Goal: Information Seeking & Learning: Learn about a topic

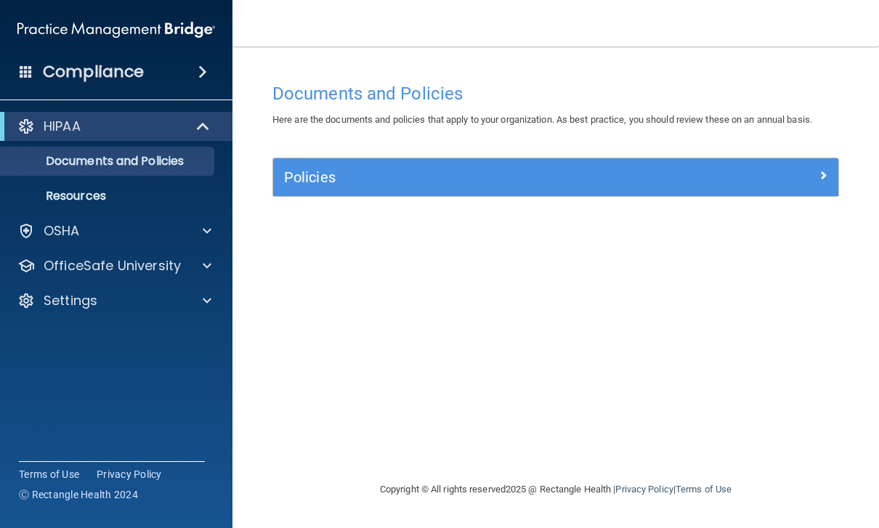
click at [193, 84] on div "Compliance" at bounding box center [116, 72] width 232 height 32
click at [207, 70] on span at bounding box center [202, 71] width 9 height 17
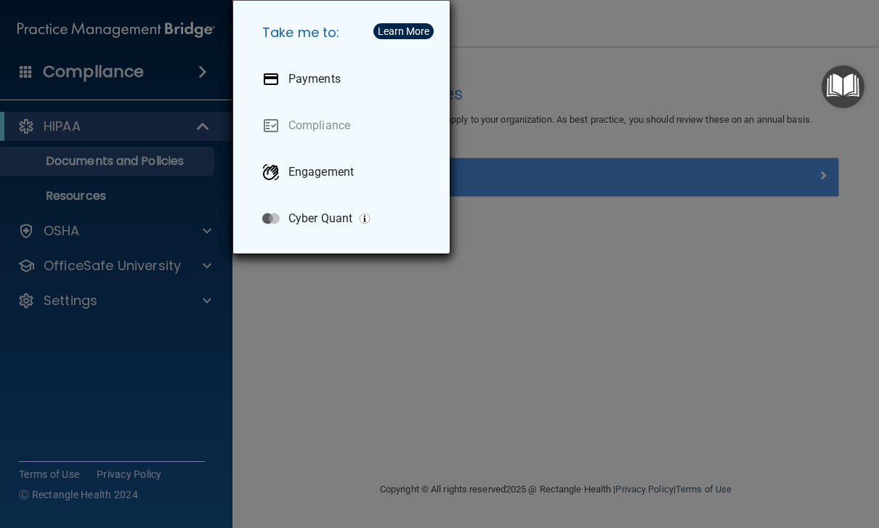
click at [280, 374] on div "Take me to: Payments Compliance Engagement Cyber Quant" at bounding box center [439, 264] width 879 height 528
click at [174, 389] on div "Take me to: Payments Compliance Engagement Cyber Quant" at bounding box center [439, 264] width 879 height 528
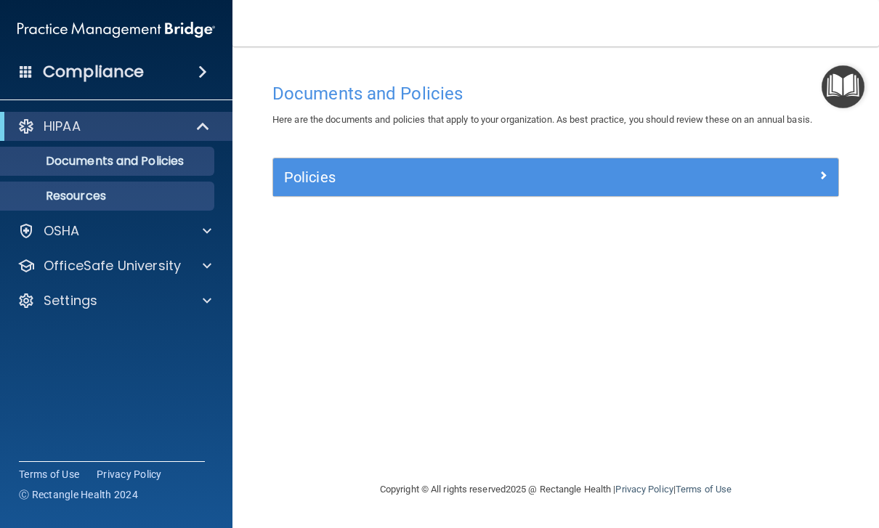
click at [202, 210] on link "Resources" at bounding box center [99, 196] width 229 height 29
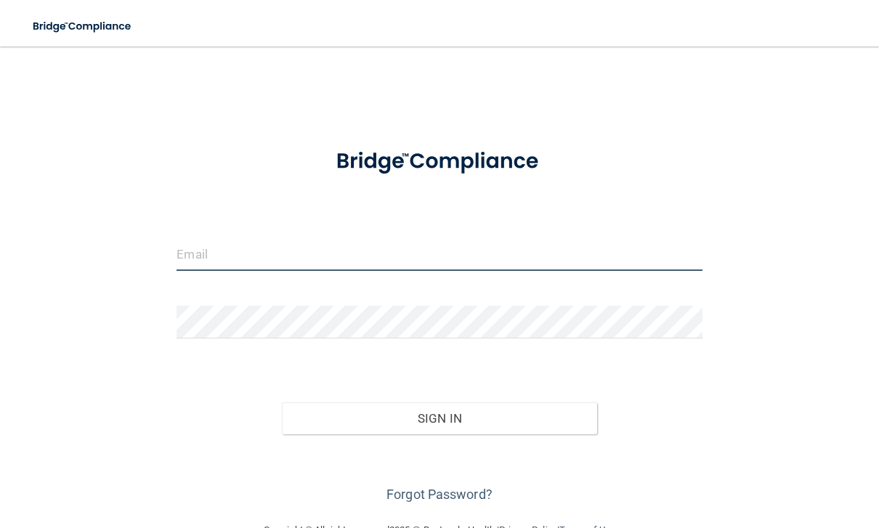
click at [219, 252] on input "email" at bounding box center [439, 254] width 525 height 33
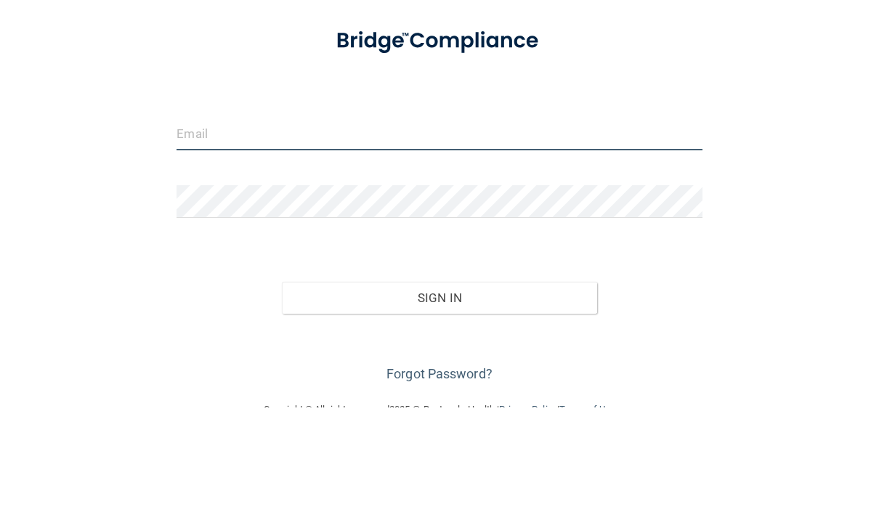
type input "[EMAIL_ADDRESS][DOMAIN_NAME]"
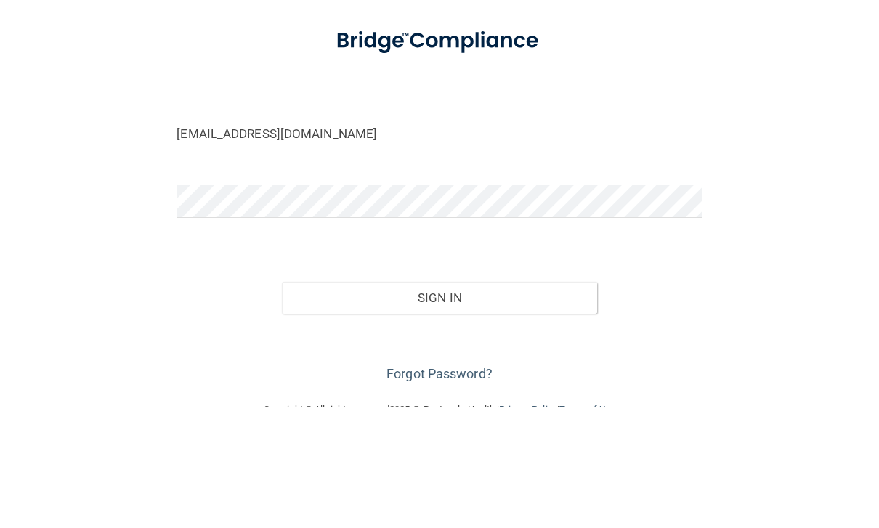
click at [439, 402] on button "Sign In" at bounding box center [439, 418] width 315 height 32
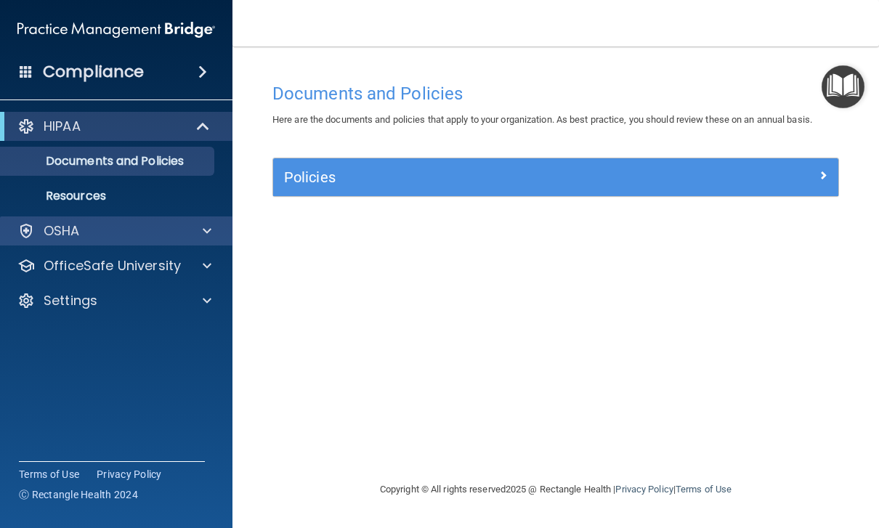
click at [214, 235] on div at bounding box center [205, 230] width 36 height 17
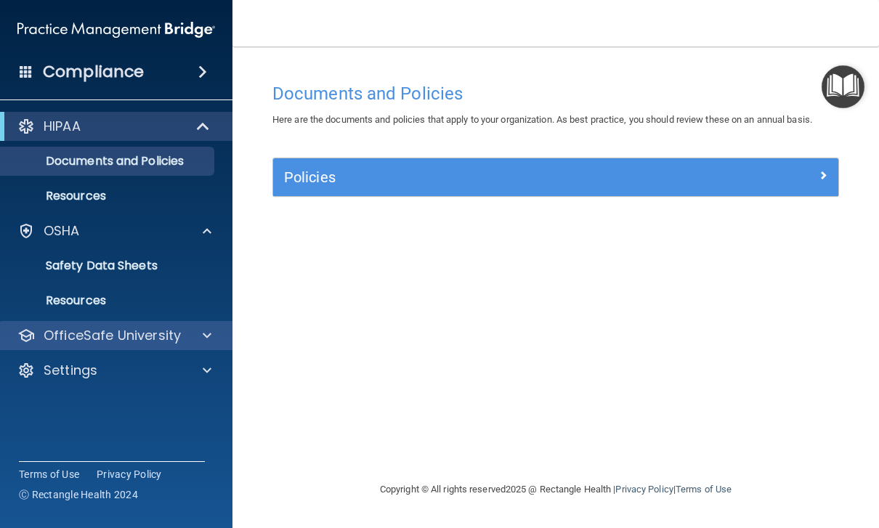
click at [206, 344] on span at bounding box center [207, 335] width 9 height 17
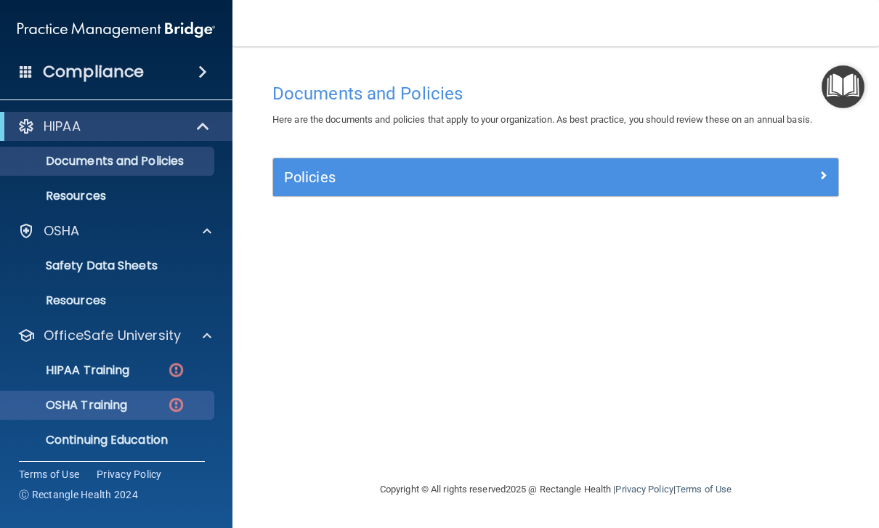
click at [96, 406] on p "OSHA Training" at bounding box center [68, 405] width 118 height 15
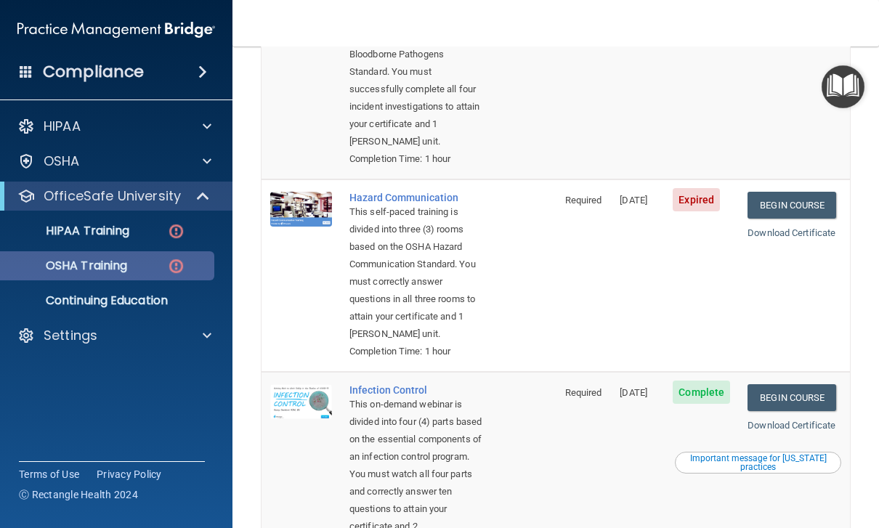
scroll to position [254, 0]
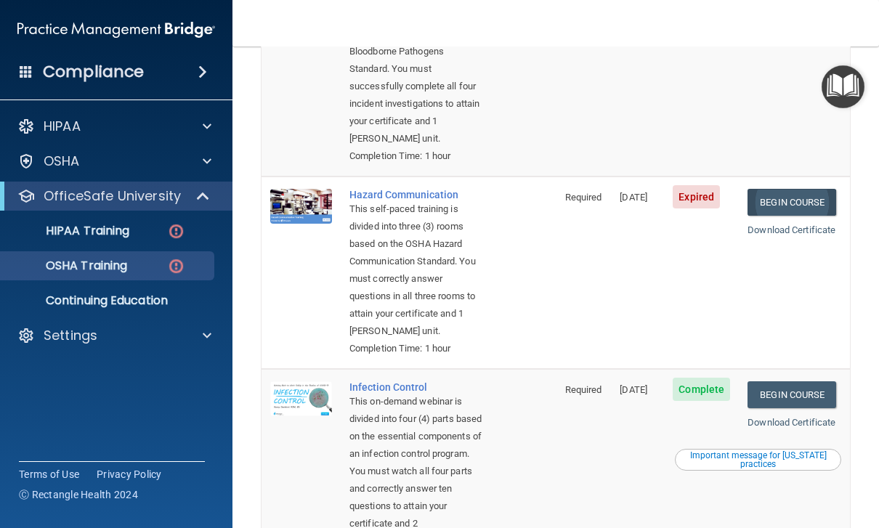
click at [801, 190] on link "Begin Course" at bounding box center [792, 202] width 89 height 27
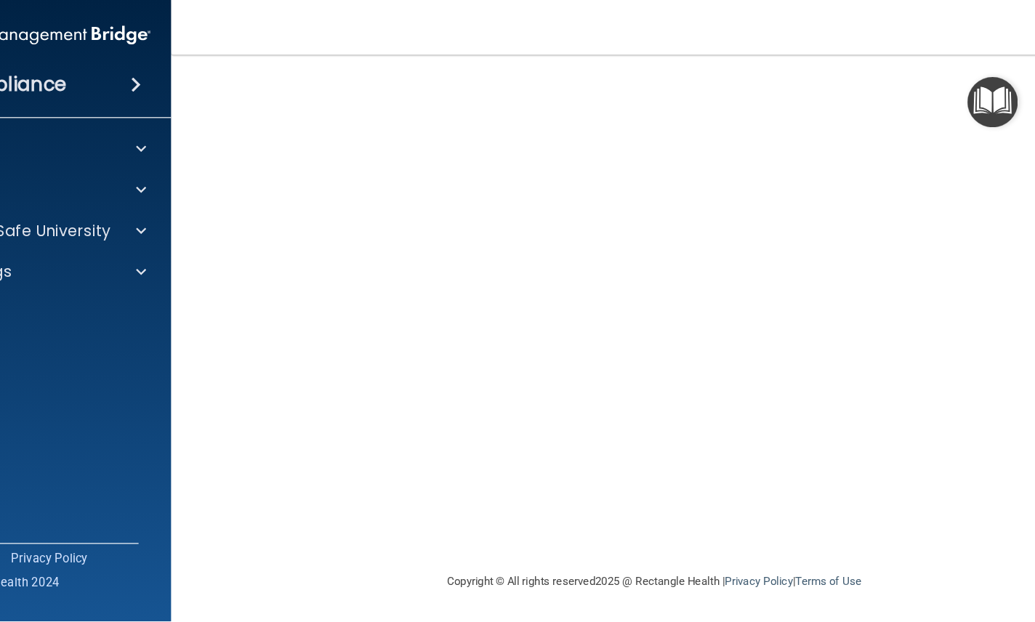
scroll to position [32, 0]
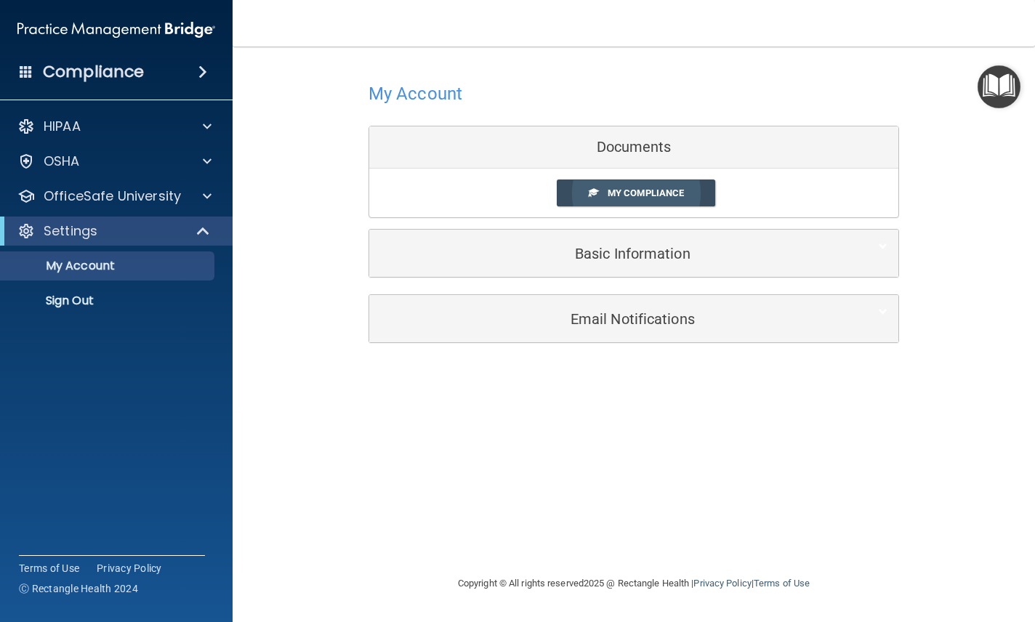
click at [660, 198] on span "My Compliance" at bounding box center [645, 192] width 76 height 11
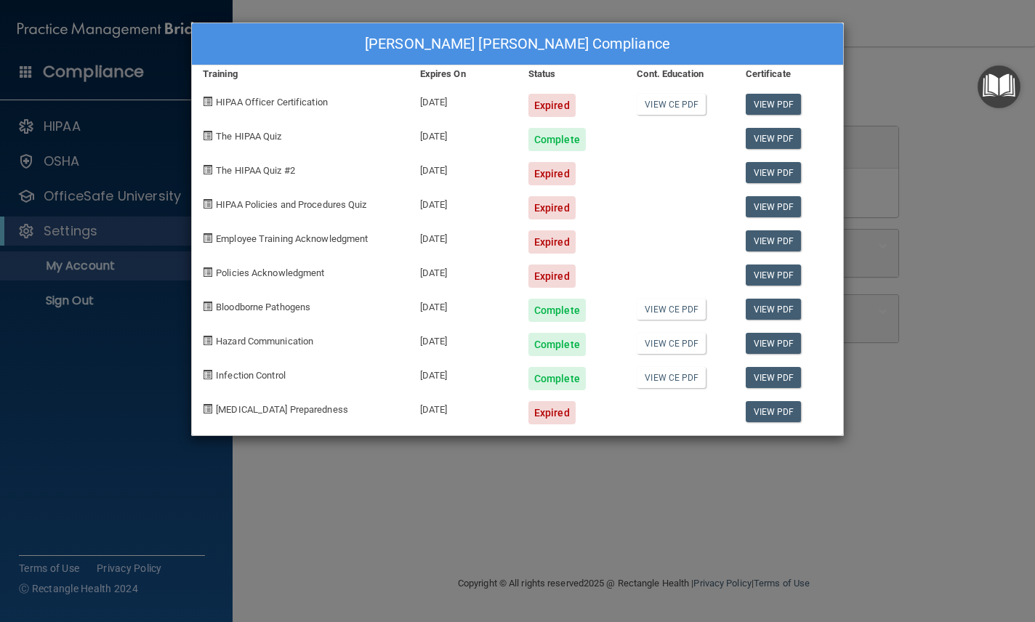
click at [878, 142] on div "Alexis Taylor Portela's Compliance Training Expires On Status Cont. Education C…" at bounding box center [517, 311] width 1035 height 622
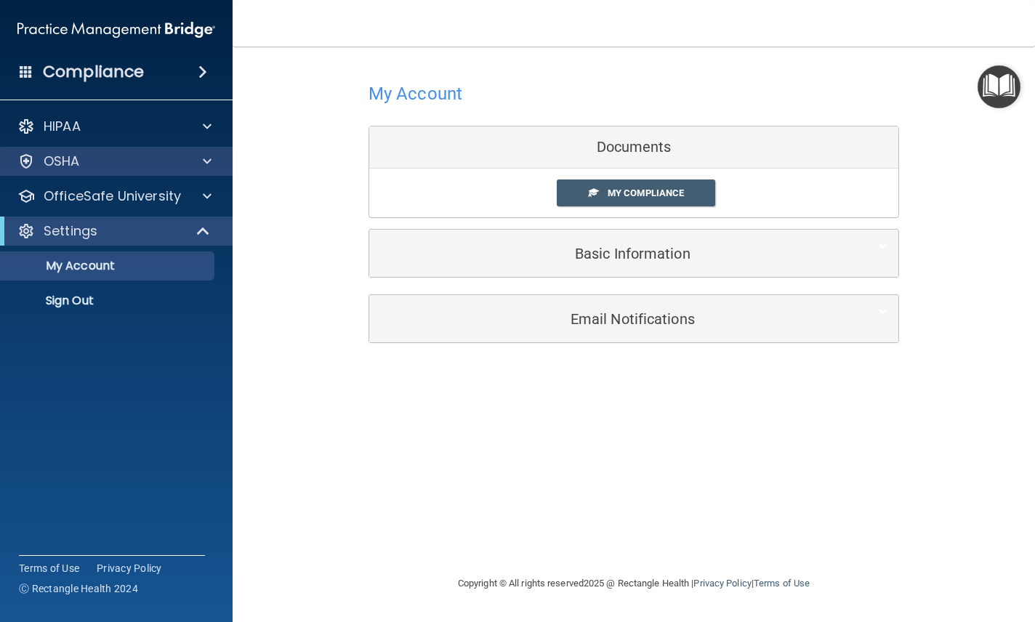
click at [208, 168] on span at bounding box center [207, 161] width 9 height 17
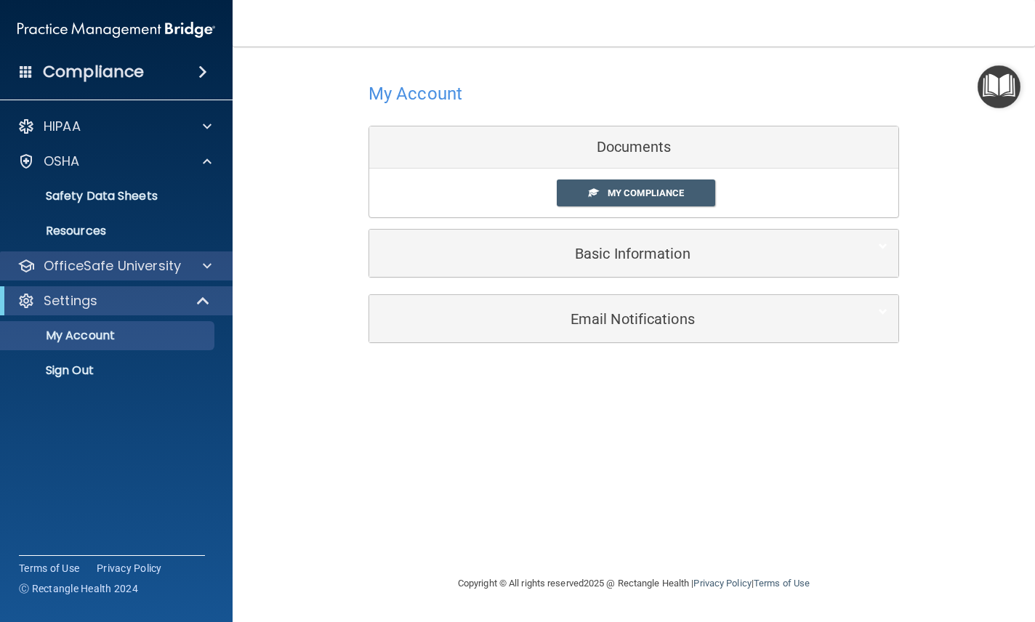
click at [207, 272] on span at bounding box center [207, 265] width 9 height 17
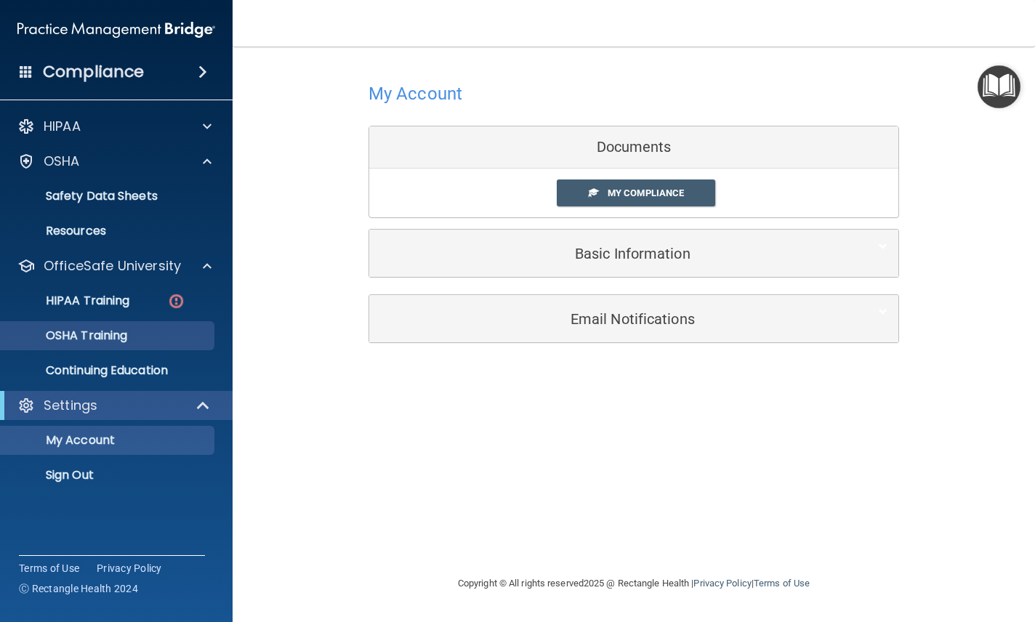
click at [139, 348] on link "OSHA Training" at bounding box center [99, 335] width 229 height 29
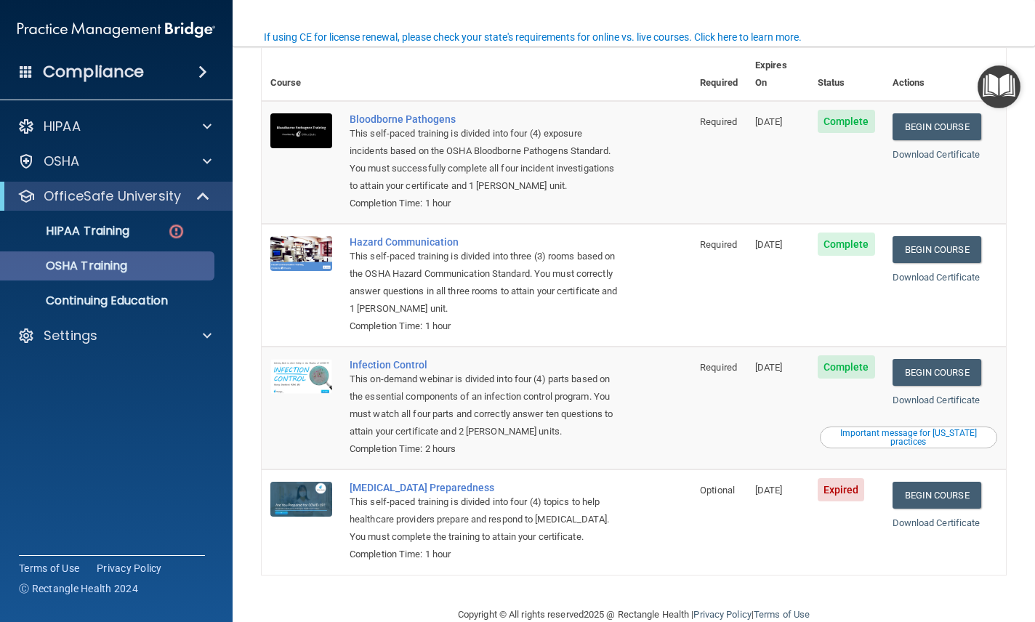
scroll to position [78, 0]
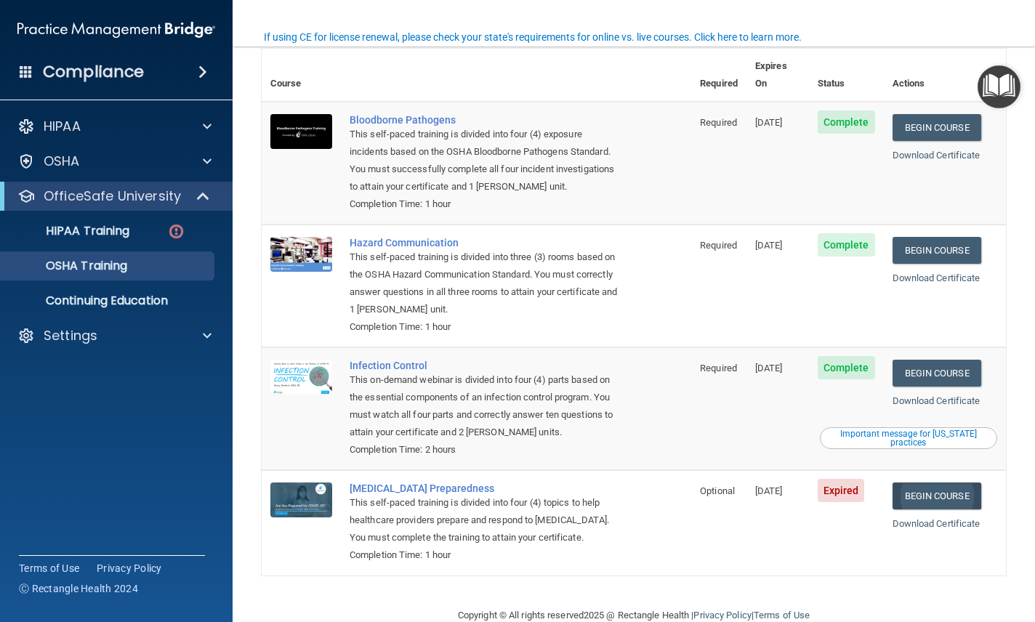
click at [878, 482] on link "Begin Course" at bounding box center [936, 495] width 89 height 27
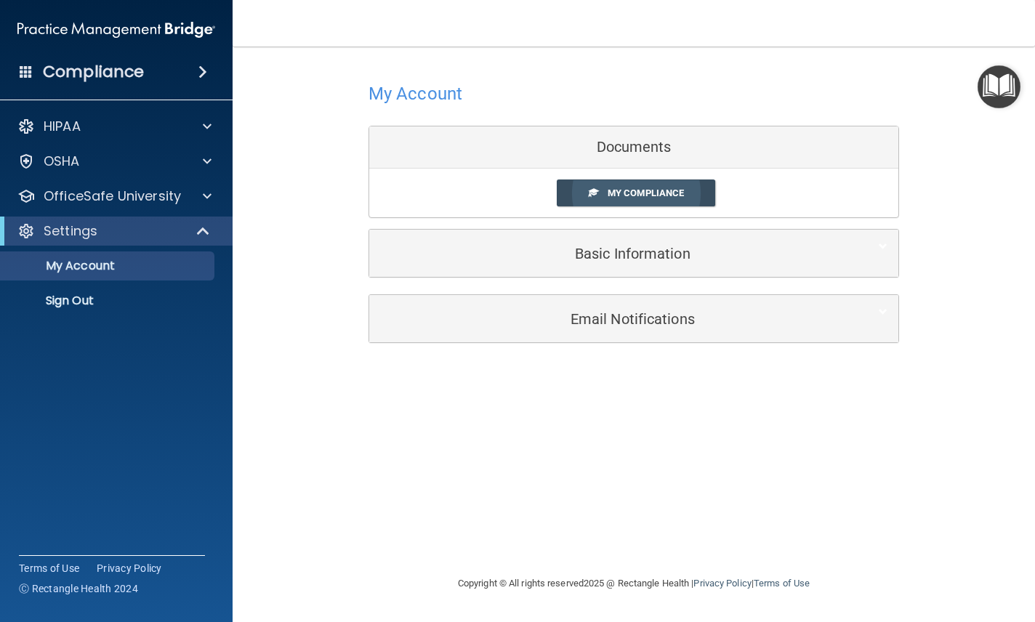
click at [679, 204] on link "My Compliance" at bounding box center [636, 192] width 159 height 27
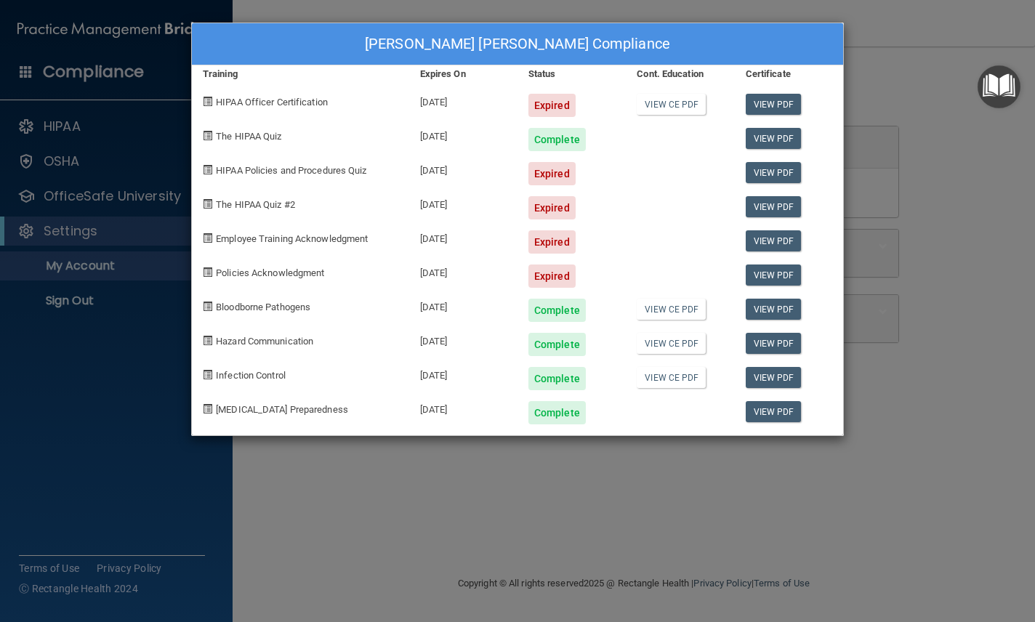
click at [950, 511] on div "Alexis Taylor Portela's Compliance Training Expires On Status Cont. Education C…" at bounding box center [517, 311] width 1035 height 622
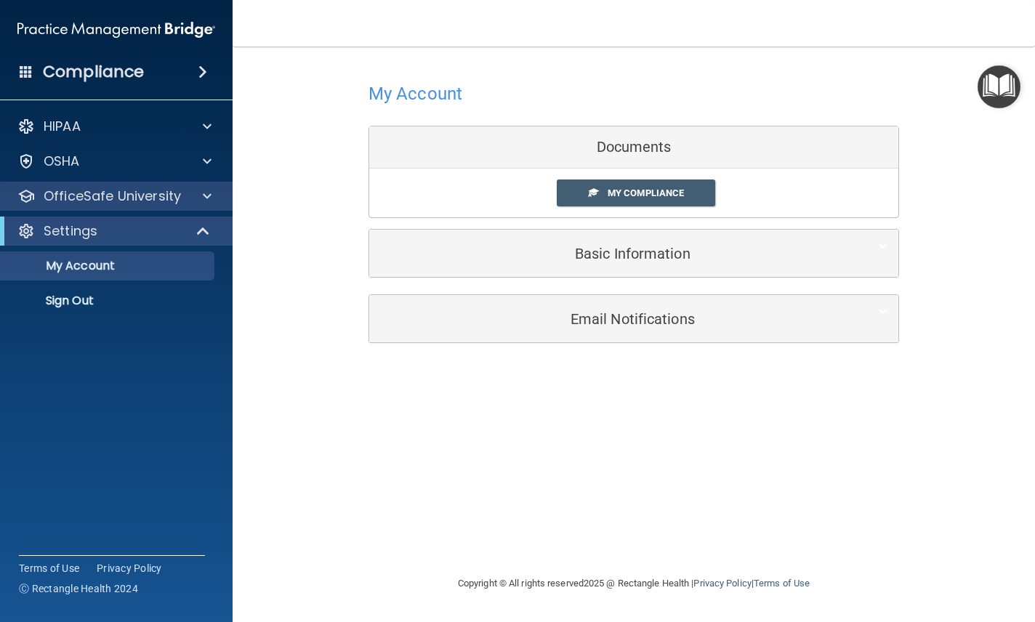
click at [215, 193] on div at bounding box center [205, 195] width 36 height 17
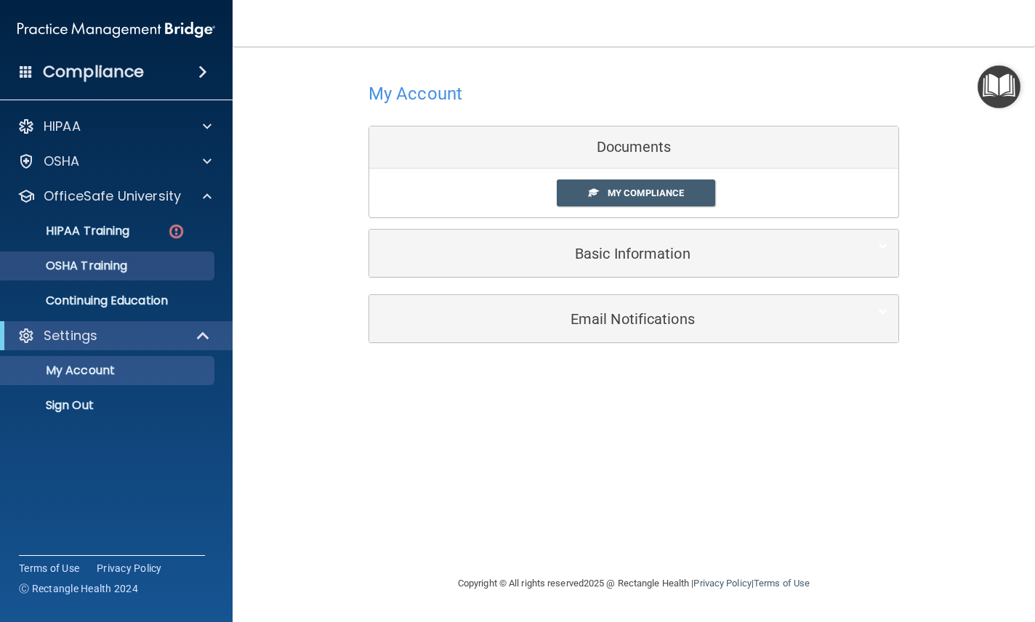
click at [146, 267] on div "OSHA Training" at bounding box center [108, 266] width 198 height 15
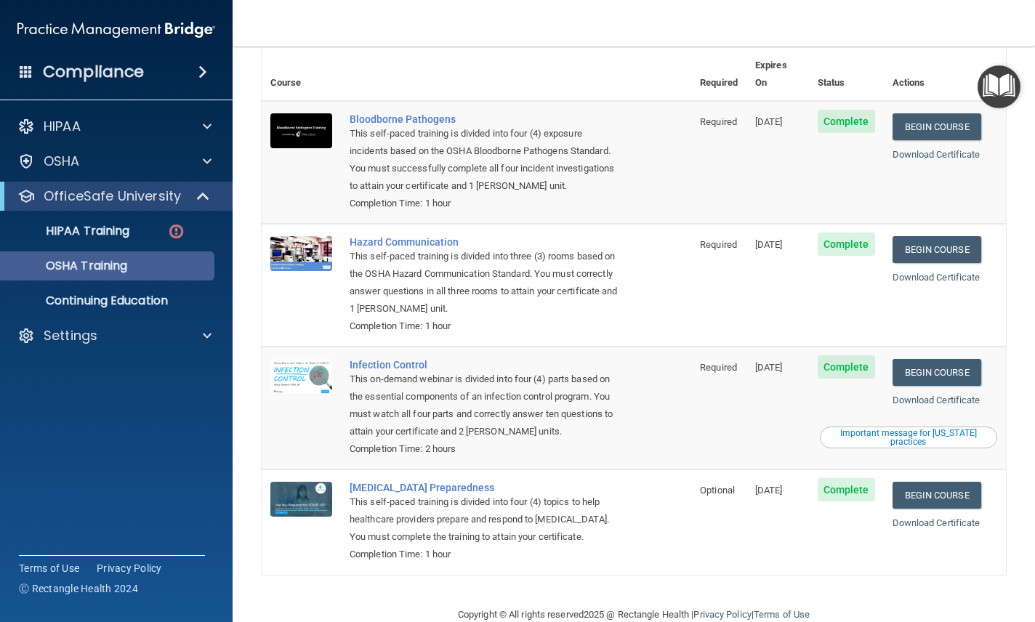
scroll to position [78, 0]
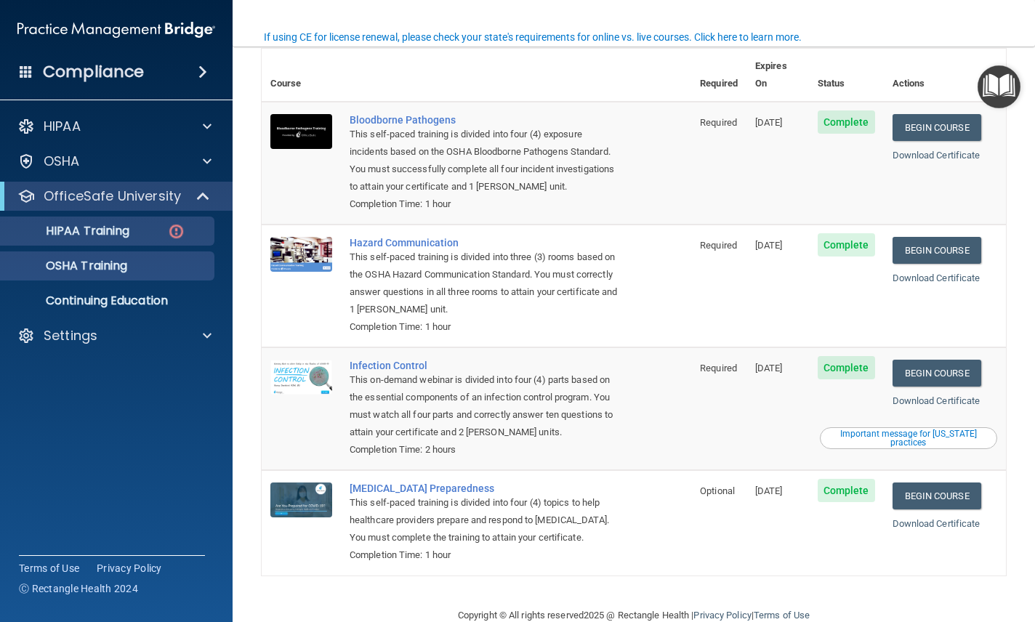
click at [153, 228] on div "HIPAA Training" at bounding box center [108, 231] width 198 height 15
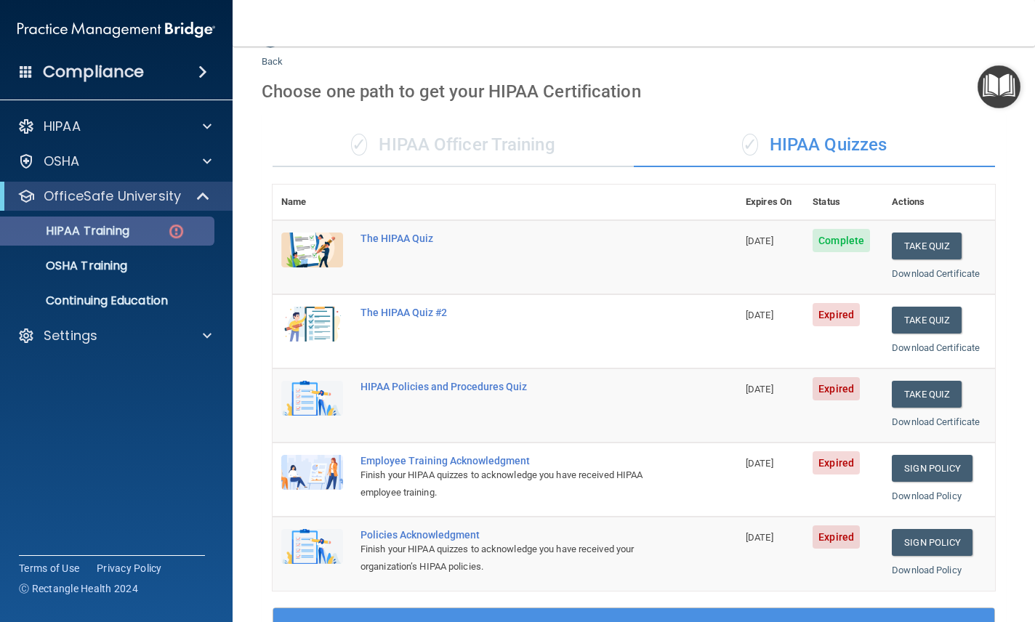
scroll to position [27, 0]
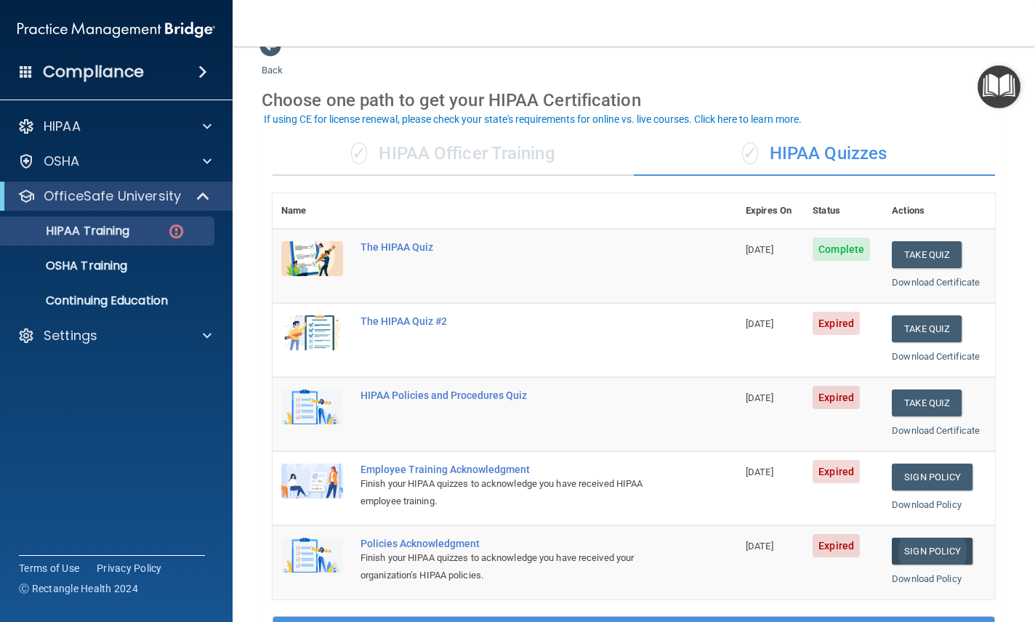
click at [941, 538] on link "Sign Policy" at bounding box center [931, 551] width 81 height 27
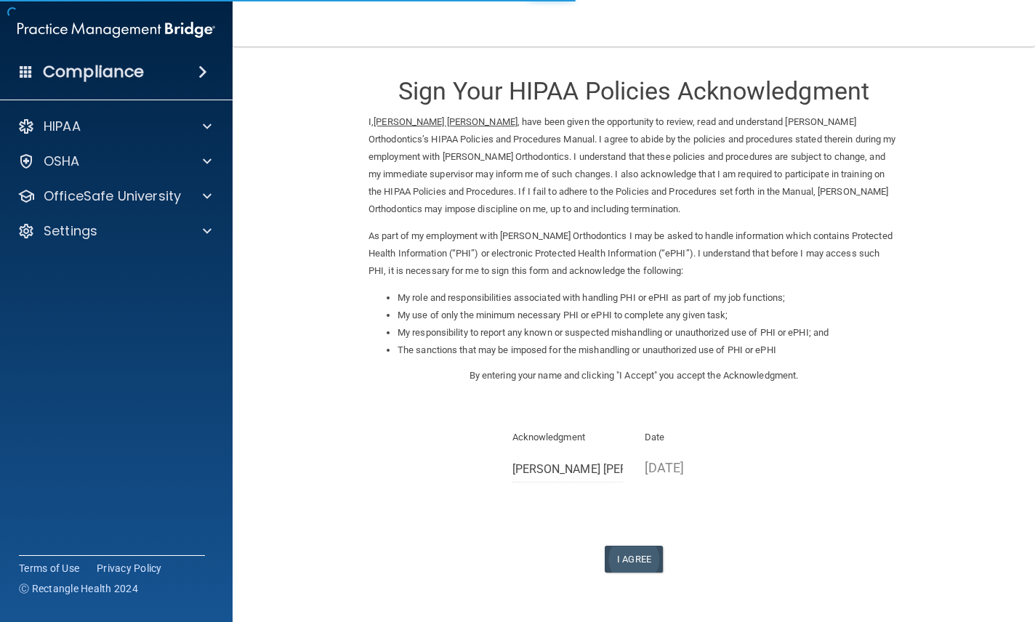
click at [642, 572] on button "I Agree" at bounding box center [633, 559] width 58 height 27
click at [640, 571] on button "I Agree" at bounding box center [633, 559] width 58 height 27
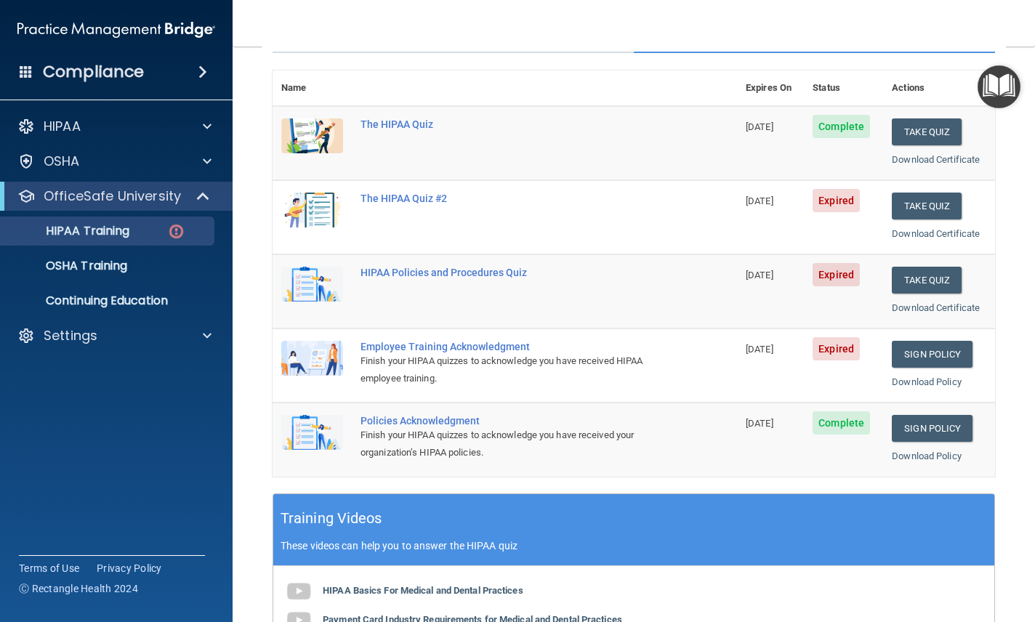
scroll to position [138, 0]
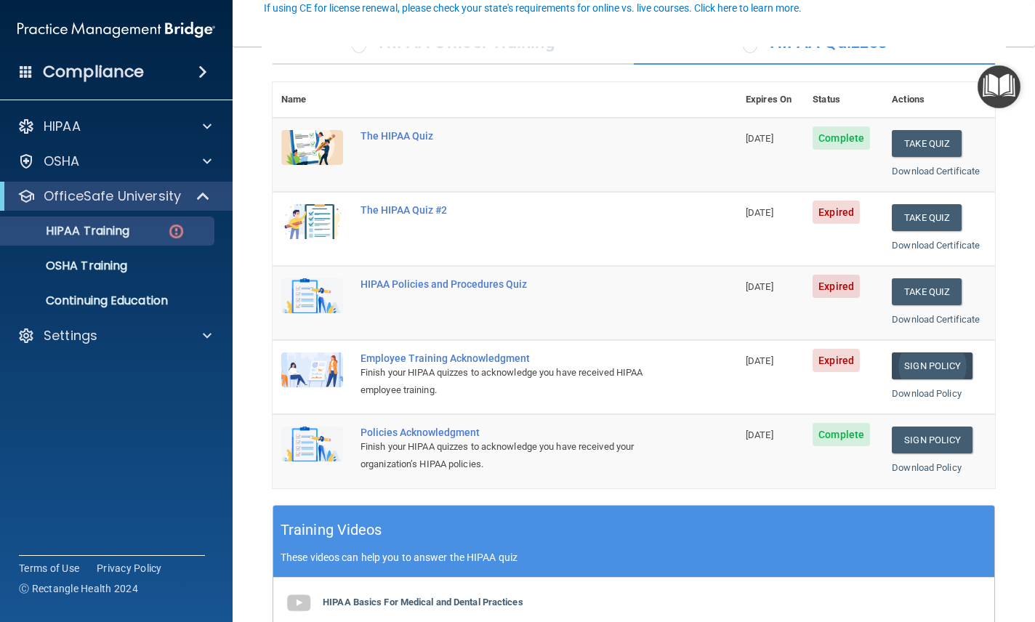
click at [950, 360] on link "Sign Policy" at bounding box center [931, 365] width 81 height 27
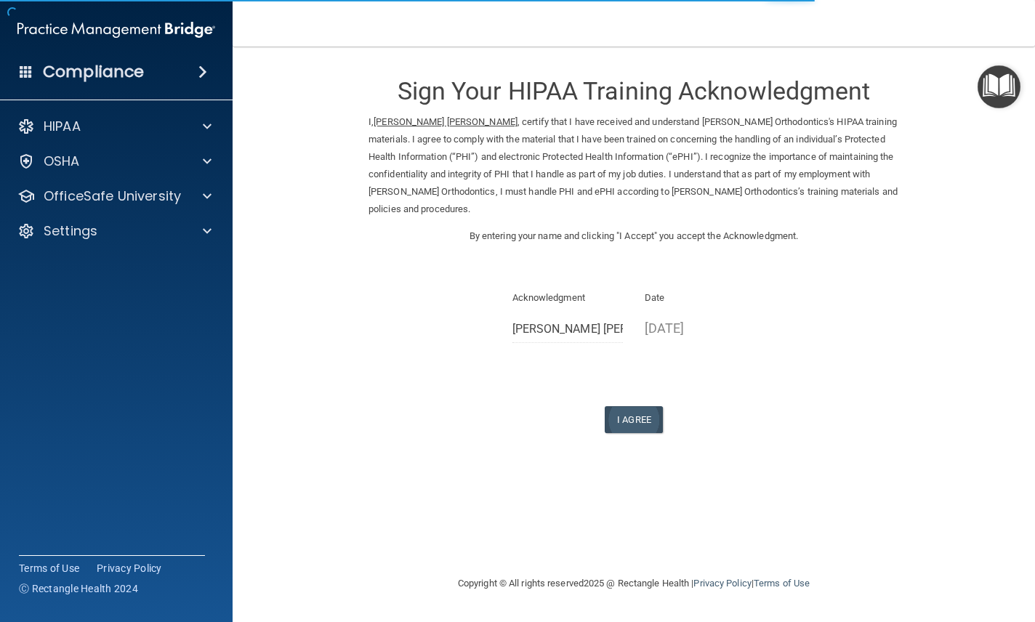
click at [638, 418] on button "I Agree" at bounding box center [633, 419] width 58 height 27
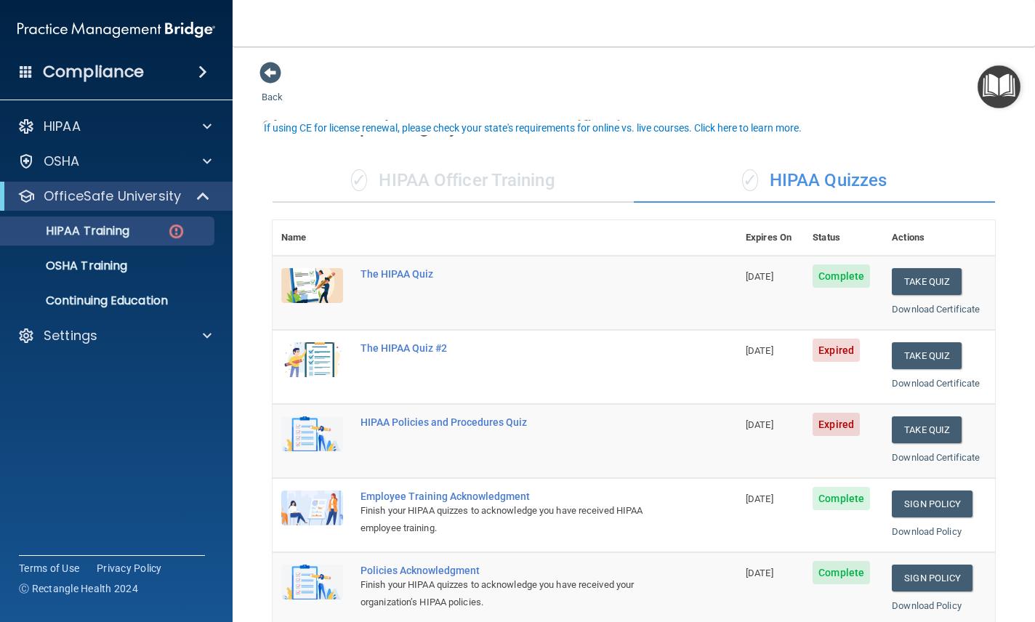
scroll to position [26, 0]
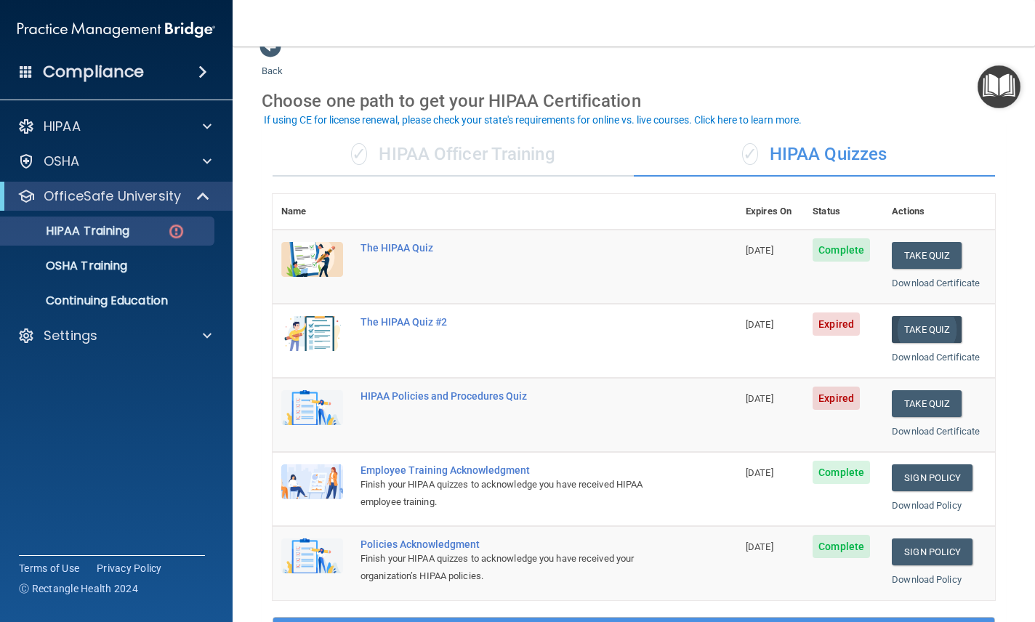
click at [947, 330] on button "Take Quiz" at bounding box center [926, 329] width 70 height 27
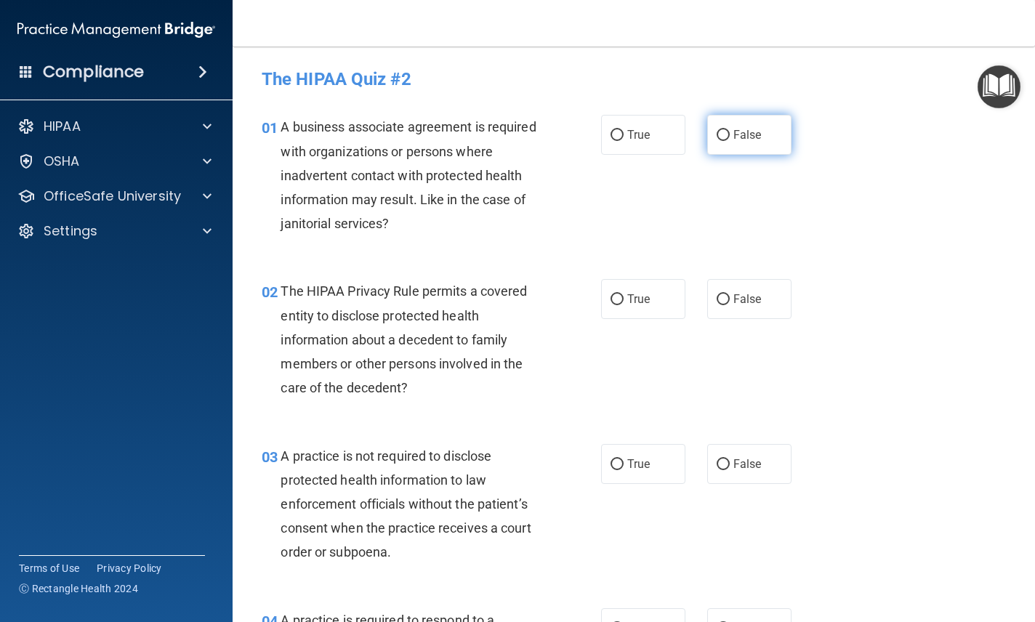
click at [748, 125] on label "False" at bounding box center [749, 135] width 84 height 40
click at [729, 130] on input "False" at bounding box center [722, 135] width 13 height 11
radio input "true"
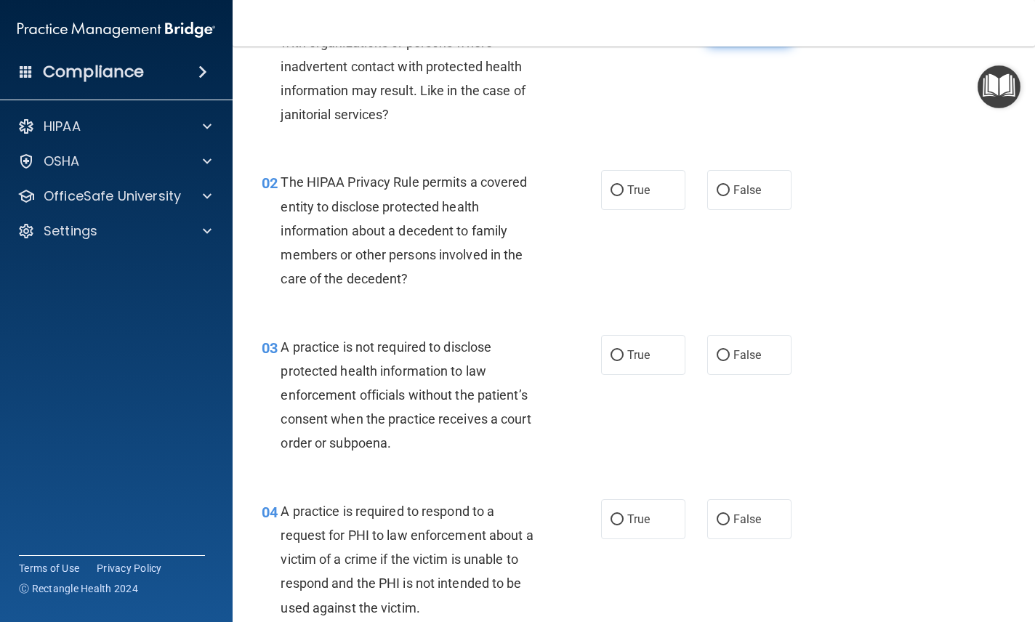
scroll to position [112, 0]
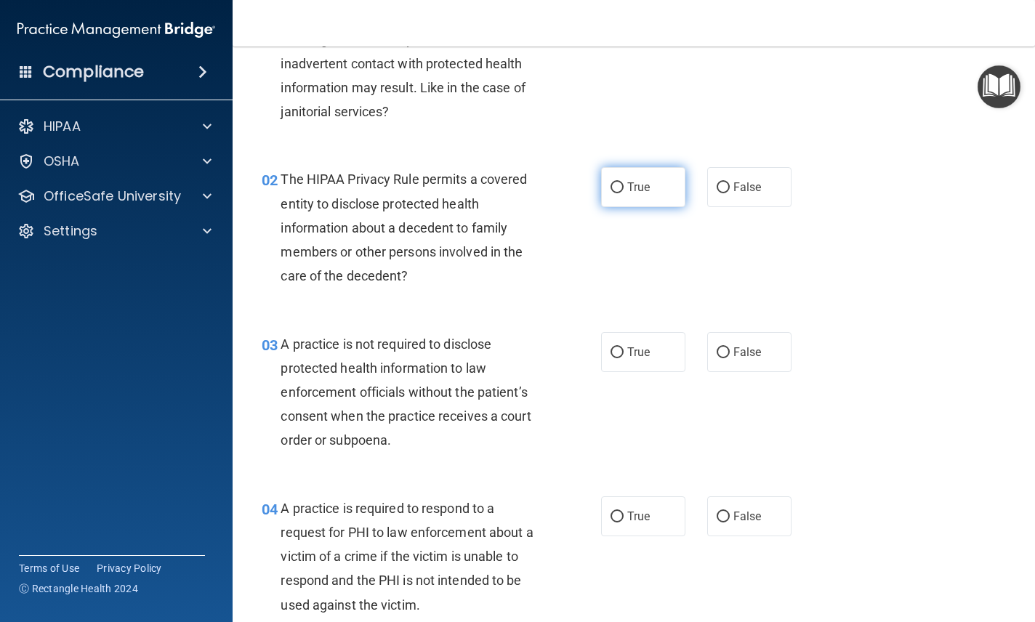
click at [646, 186] on span "True" at bounding box center [638, 187] width 23 height 14
click at [623, 186] on input "True" at bounding box center [616, 187] width 13 height 11
radio input "true"
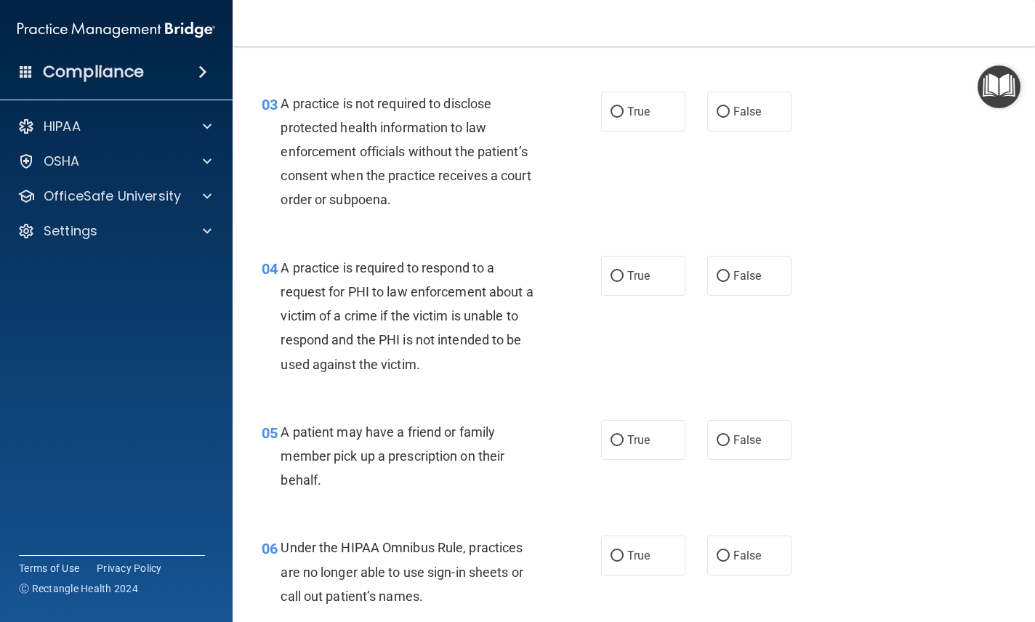
scroll to position [354, 0]
click at [653, 103] on label "True" at bounding box center [643, 110] width 84 height 40
click at [623, 105] on input "True" at bounding box center [616, 110] width 13 height 11
radio input "true"
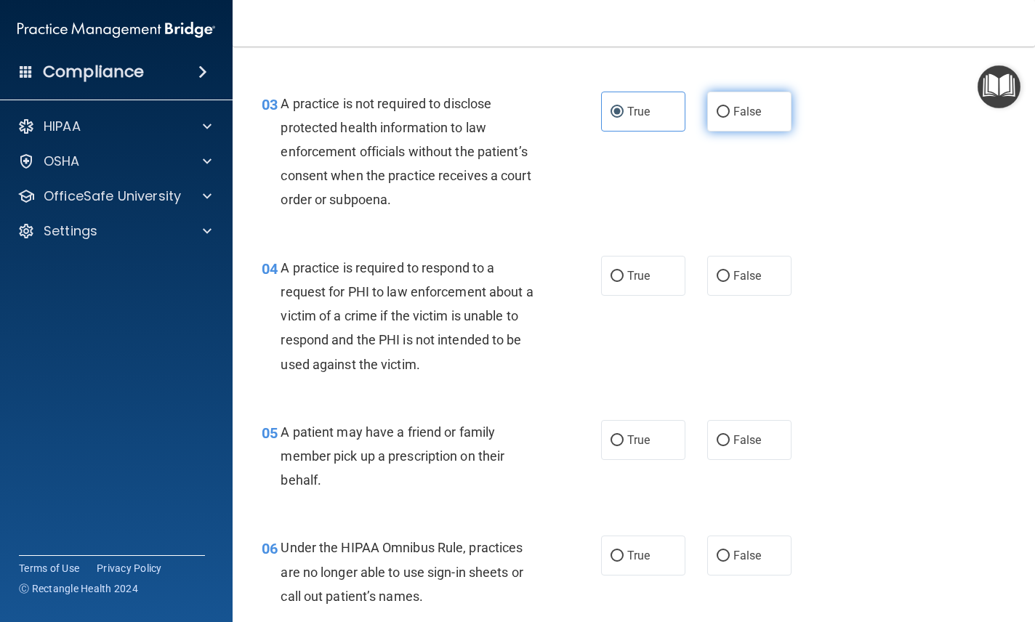
click at [748, 105] on span "False" at bounding box center [747, 112] width 28 height 14
click at [729, 107] on input "False" at bounding box center [722, 112] width 13 height 11
radio input "true"
radio input "false"
click at [612, 272] on input "True" at bounding box center [616, 276] width 13 height 11
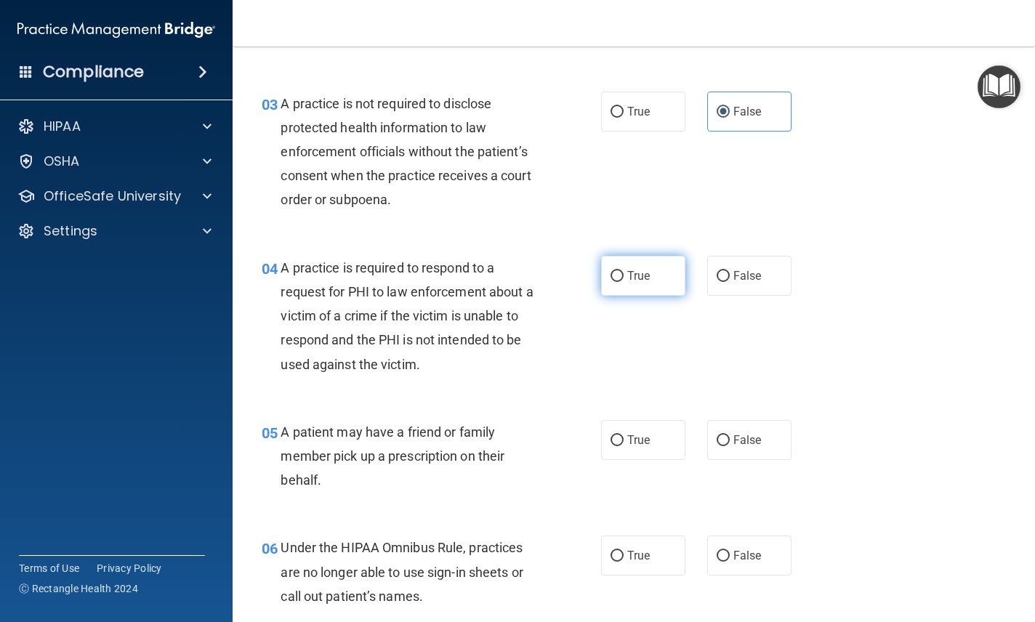
radio input "true"
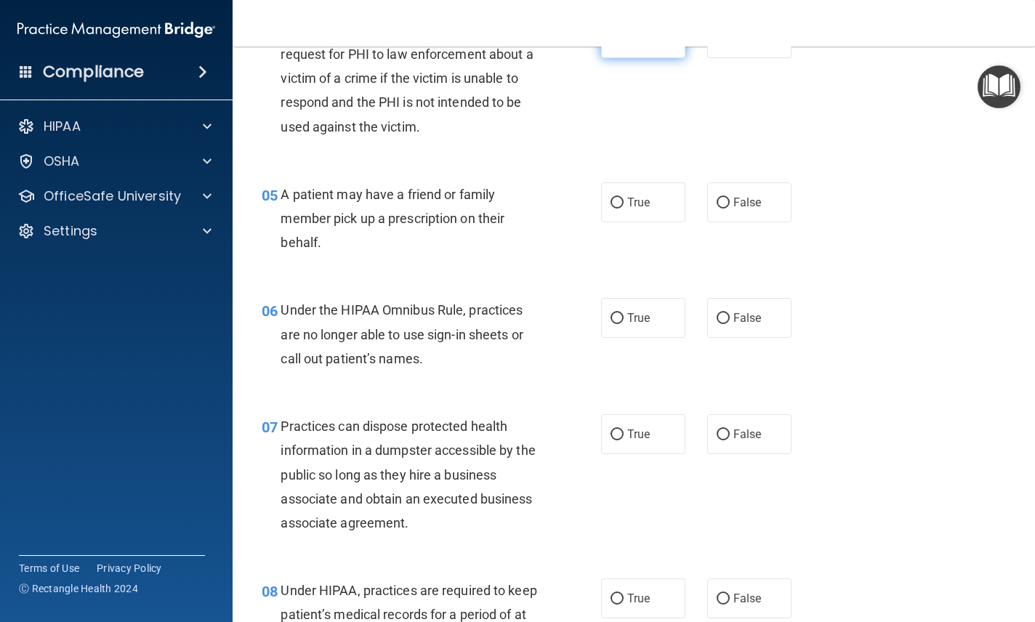
scroll to position [609, 0]
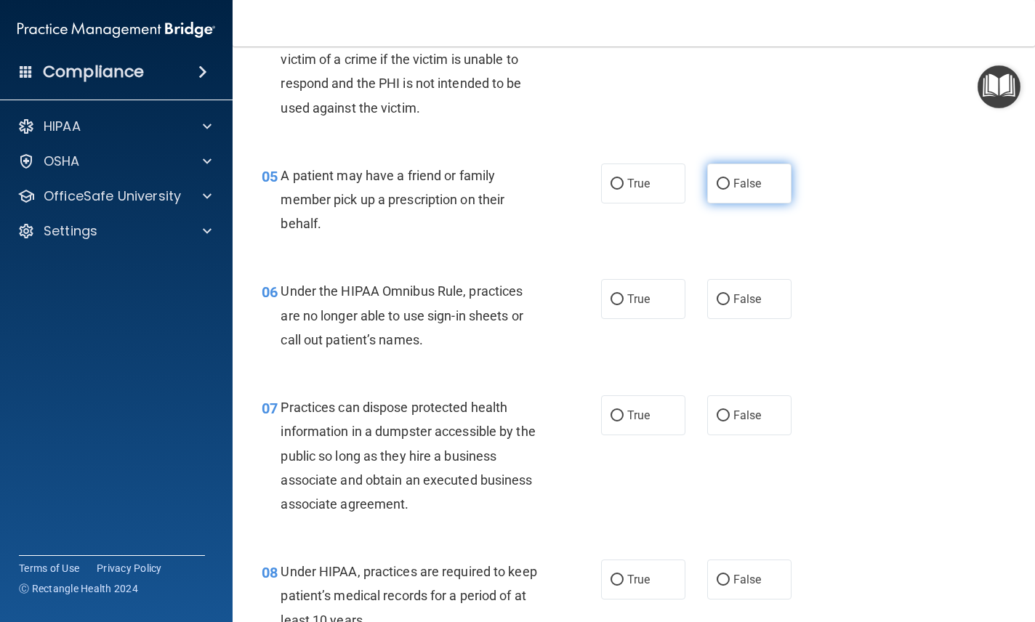
click at [758, 171] on label "False" at bounding box center [749, 183] width 84 height 40
click at [729, 179] on input "False" at bounding box center [722, 184] width 13 height 11
radio input "true"
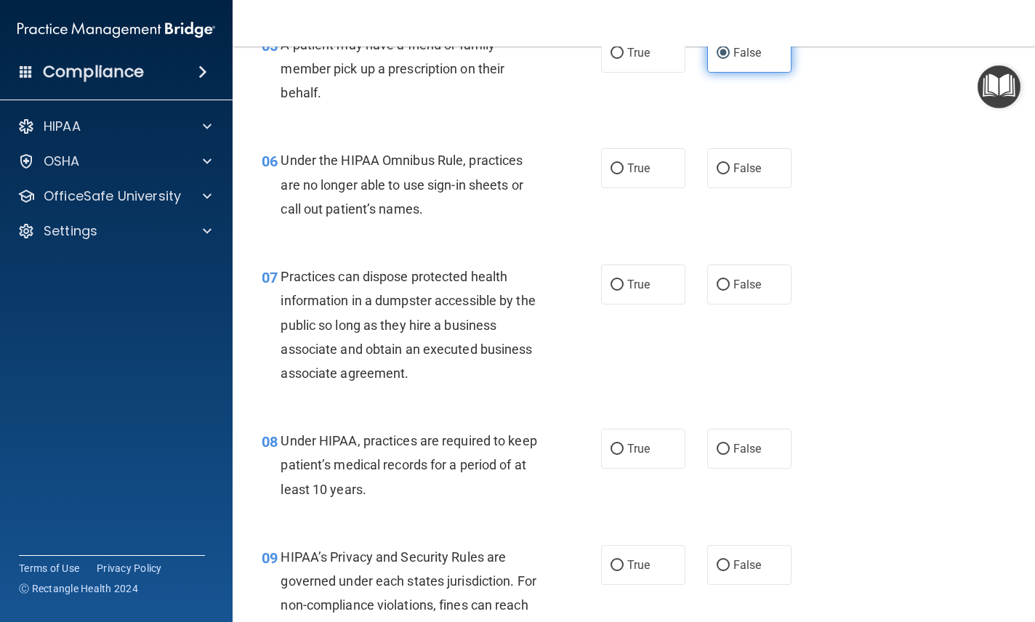
scroll to position [740, 0]
click at [758, 171] on label "False" at bounding box center [749, 167] width 84 height 40
click at [729, 171] on input "False" at bounding box center [722, 168] width 13 height 11
radio input "true"
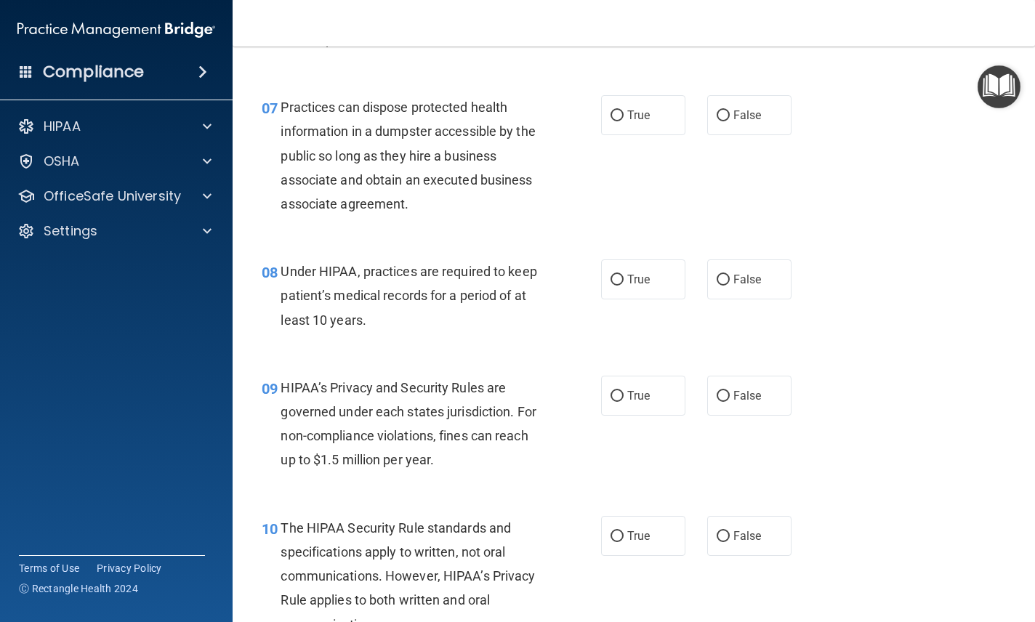
scroll to position [914, 0]
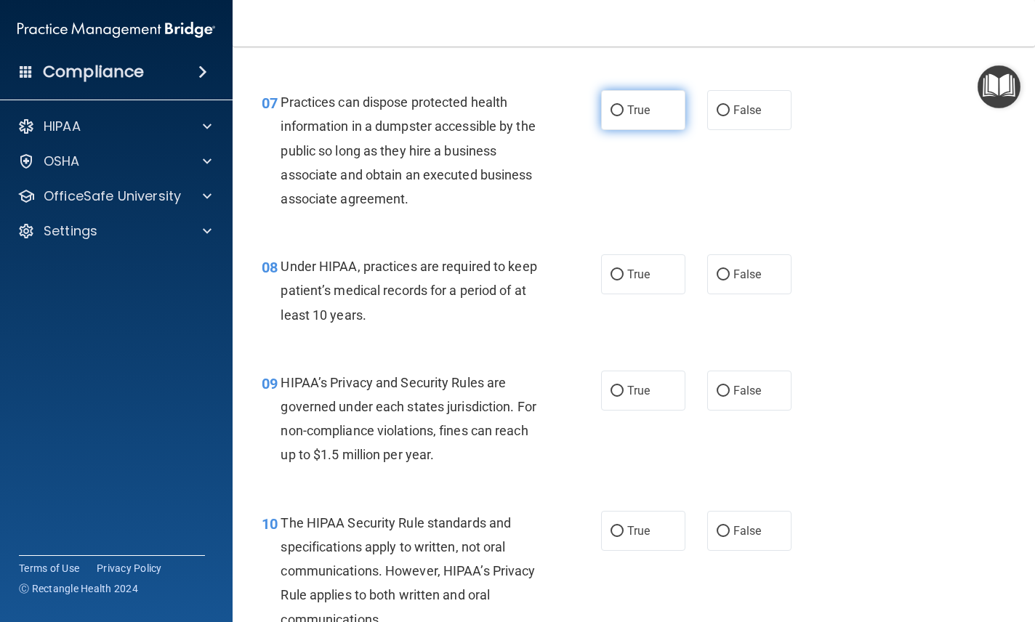
click at [637, 96] on label "True" at bounding box center [643, 110] width 84 height 40
click at [623, 105] on input "True" at bounding box center [616, 110] width 13 height 11
radio input "true"
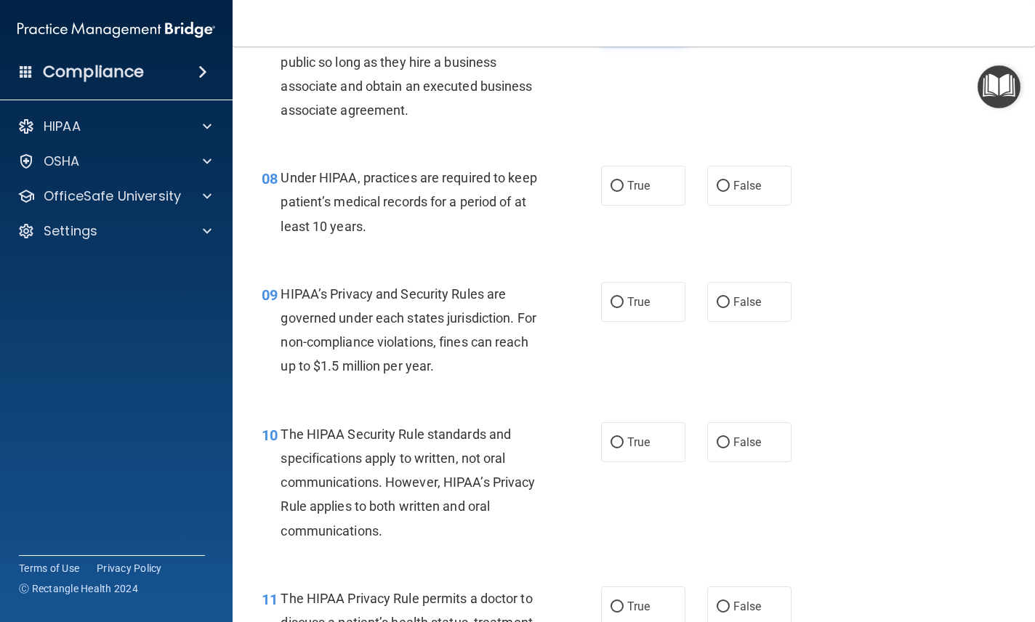
scroll to position [1004, 0]
click at [639, 177] on span "True" at bounding box center [638, 184] width 23 height 14
click at [623, 179] on input "True" at bounding box center [616, 184] width 13 height 11
radio input "true"
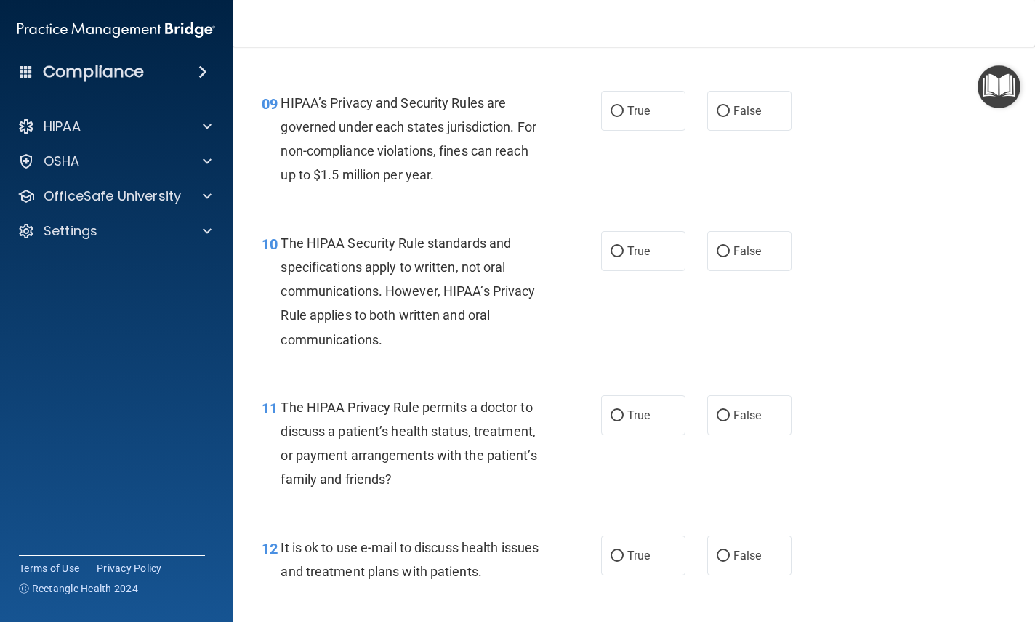
scroll to position [1194, 0]
click at [650, 108] on span "True" at bounding box center [638, 110] width 23 height 14
click at [623, 108] on input "True" at bounding box center [616, 110] width 13 height 11
radio input "true"
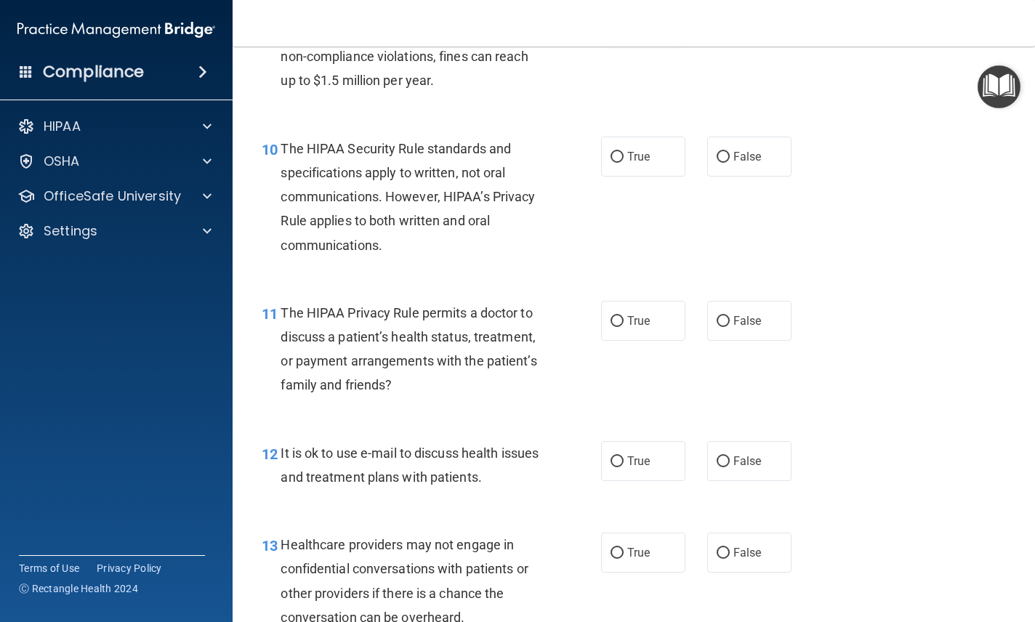
scroll to position [1294, 0]
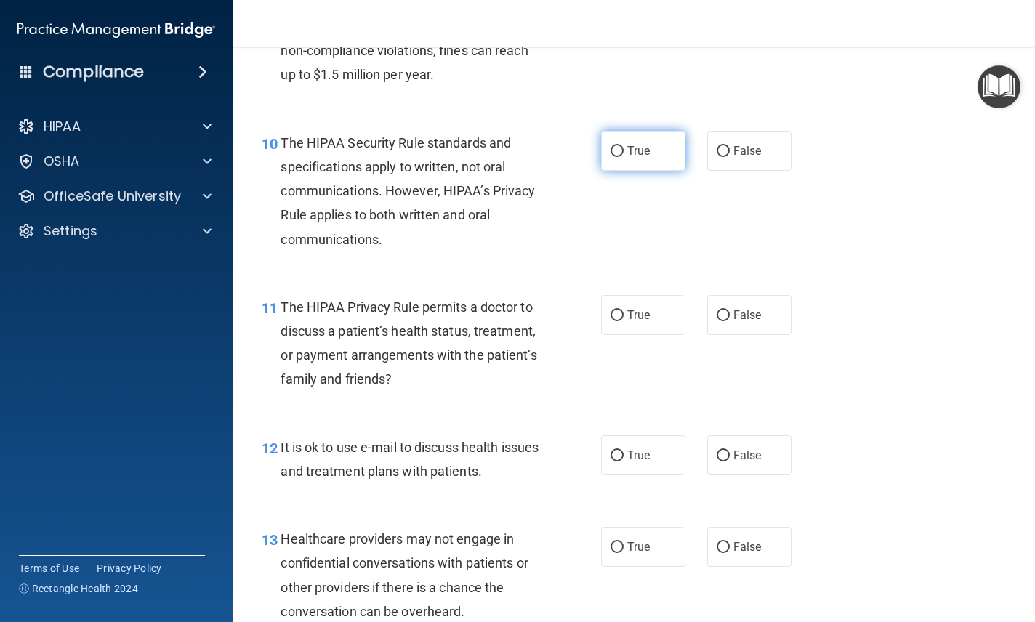
click at [665, 137] on label "True" at bounding box center [643, 151] width 84 height 40
click at [623, 146] on input "True" at bounding box center [616, 151] width 13 height 11
radio input "true"
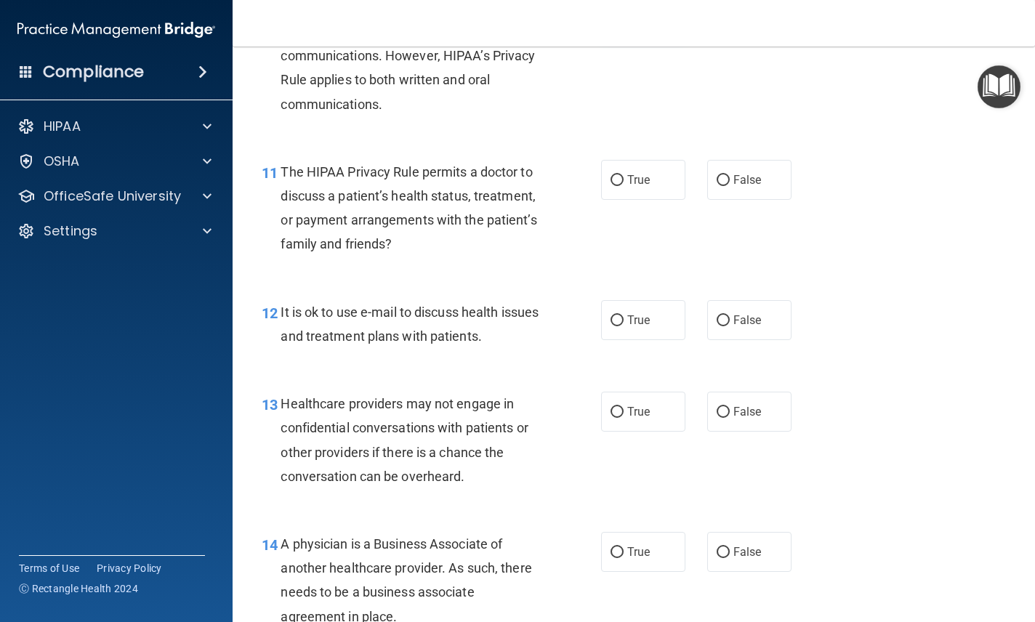
scroll to position [1430, 0]
click at [776, 164] on label "False" at bounding box center [749, 179] width 84 height 40
click at [729, 174] on input "False" at bounding box center [722, 179] width 13 height 11
radio input "true"
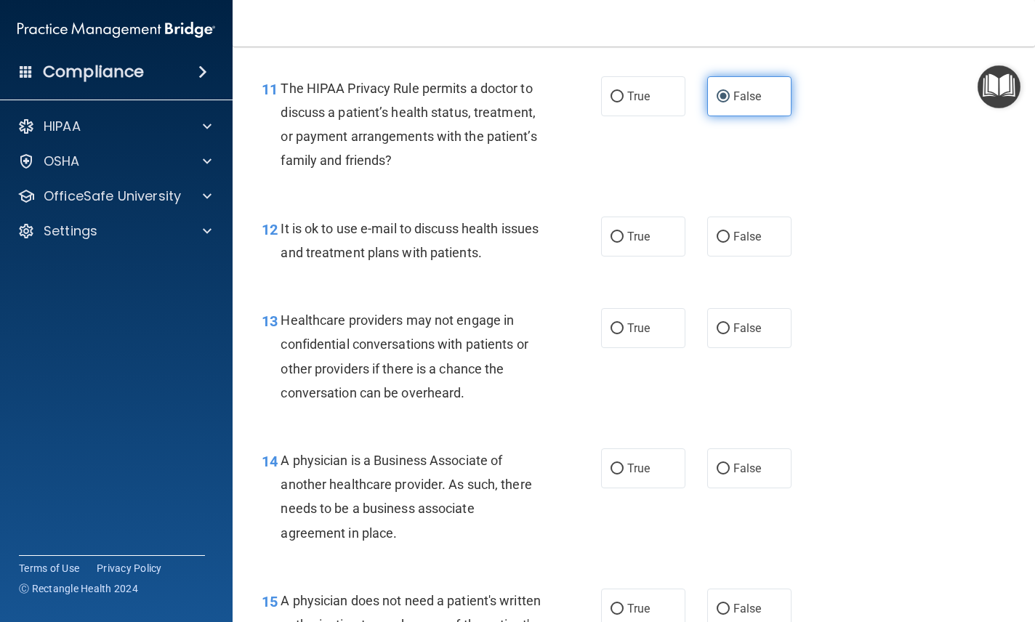
scroll to position [1515, 0]
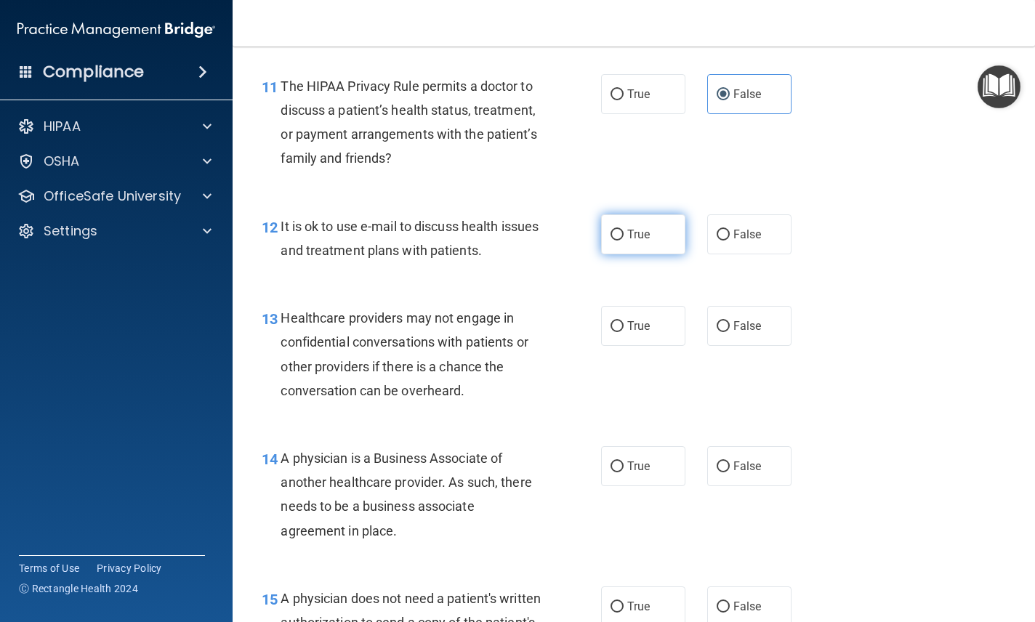
click at [655, 225] on label "True" at bounding box center [643, 234] width 84 height 40
click at [623, 230] on input "True" at bounding box center [616, 235] width 13 height 11
radio input "true"
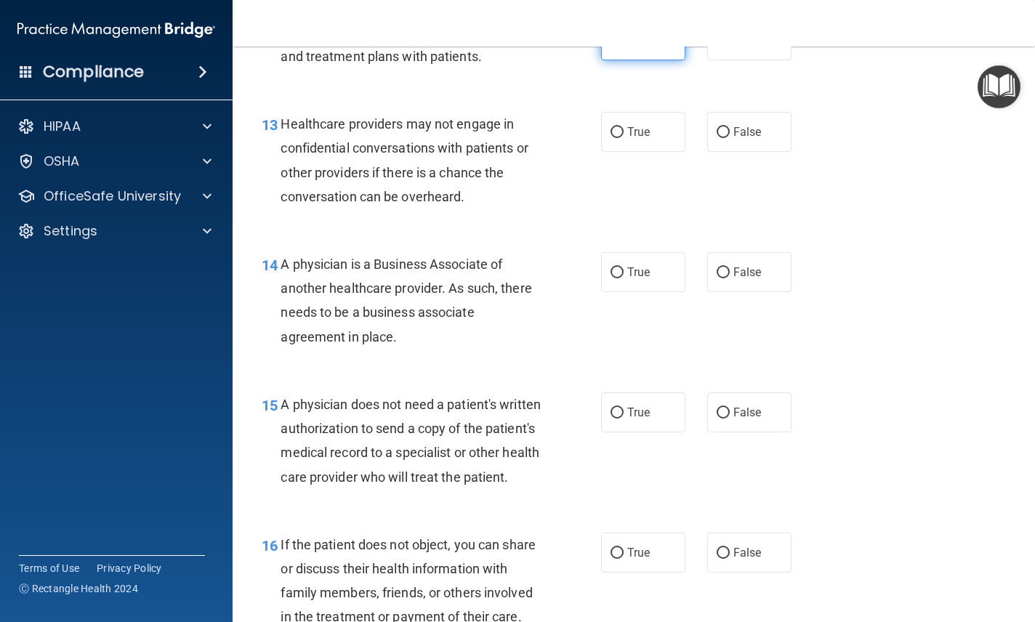
scroll to position [1709, 0]
click at [633, 133] on label "True" at bounding box center [643, 131] width 84 height 40
click at [623, 133] on input "True" at bounding box center [616, 131] width 13 height 11
radio input "true"
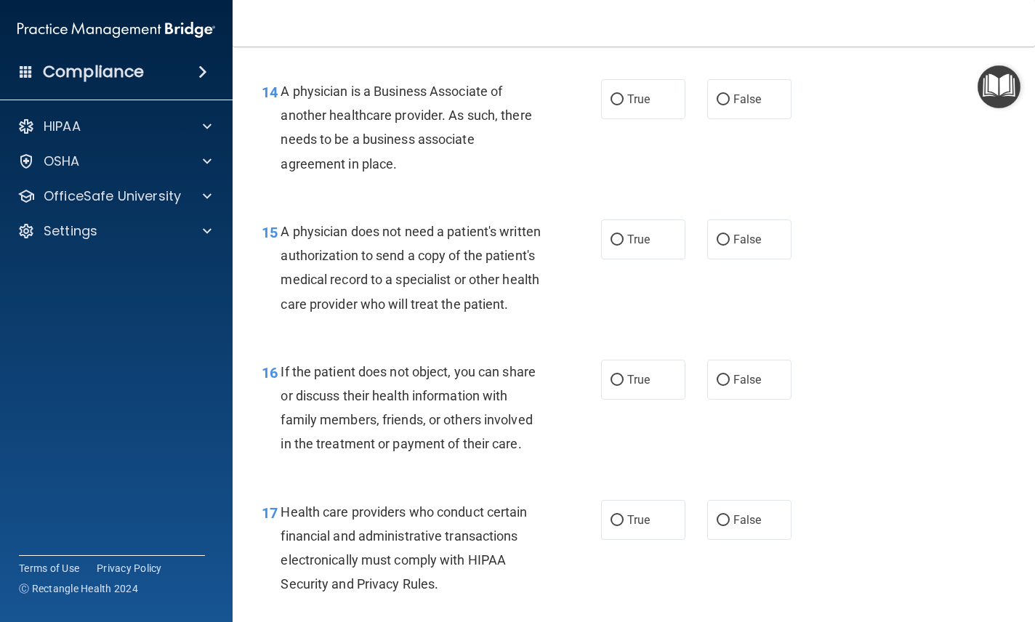
scroll to position [1883, 0]
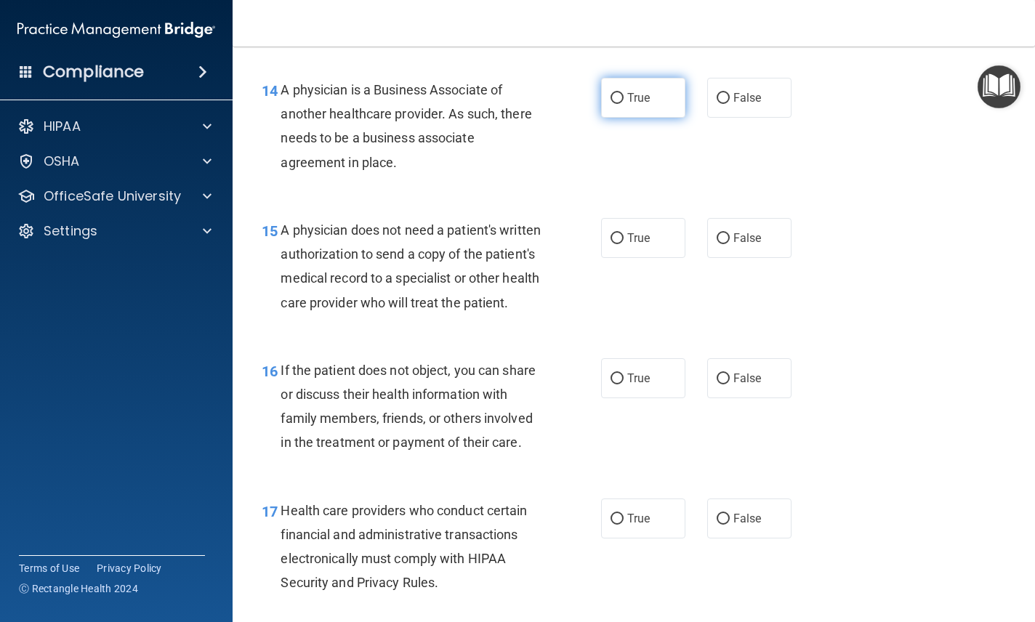
click at [650, 80] on label "True" at bounding box center [643, 98] width 84 height 40
click at [623, 93] on input "True" at bounding box center [616, 98] width 13 height 11
radio input "true"
click at [727, 233] on input "False" at bounding box center [722, 238] width 13 height 11
radio input "true"
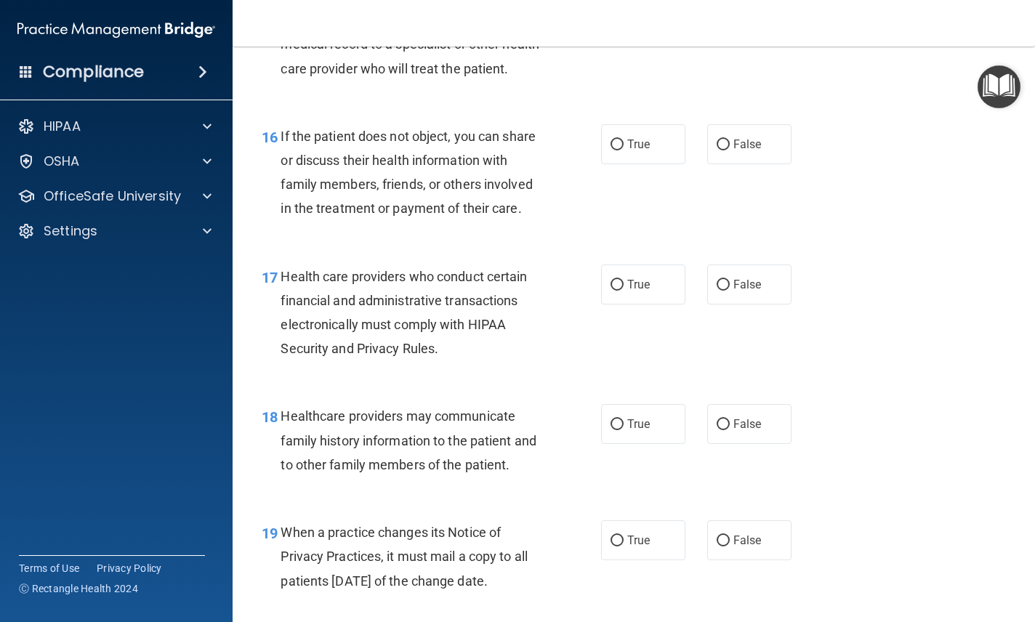
scroll to position [2119, 0]
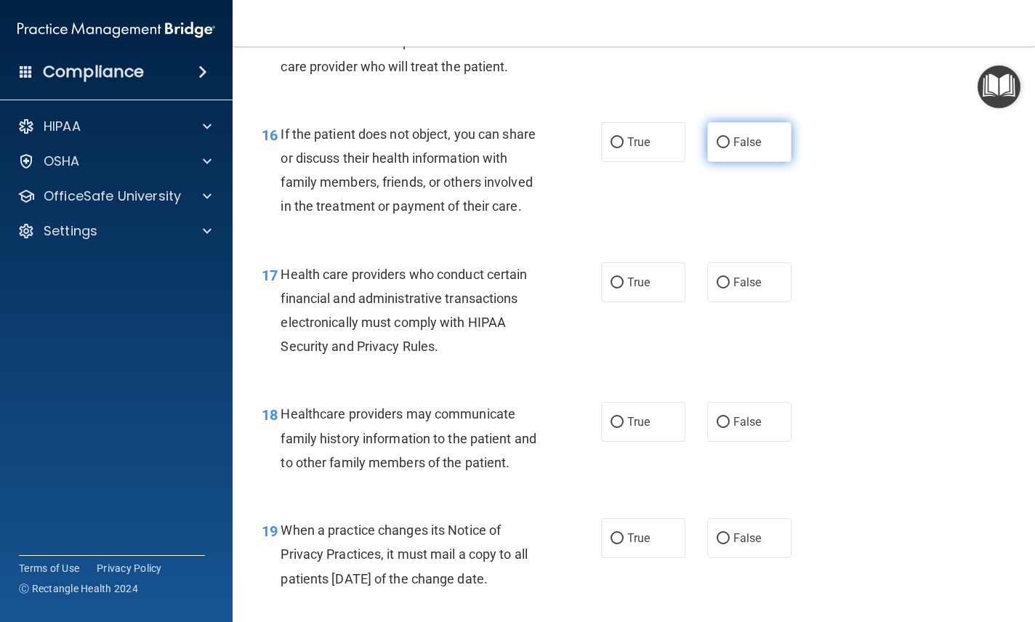
click at [758, 149] on span "False" at bounding box center [747, 142] width 28 height 14
click at [729, 148] on input "False" at bounding box center [722, 142] width 13 height 11
radio input "true"
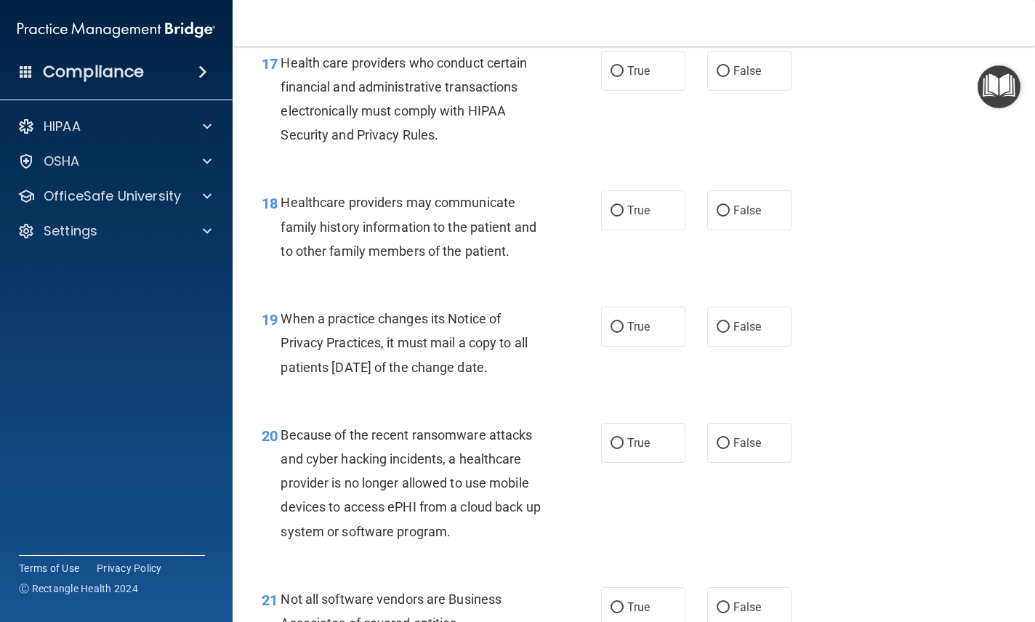
scroll to position [2331, 0]
click at [639, 77] on span "True" at bounding box center [638, 70] width 23 height 14
click at [623, 76] on input "True" at bounding box center [616, 70] width 13 height 11
radio input "true"
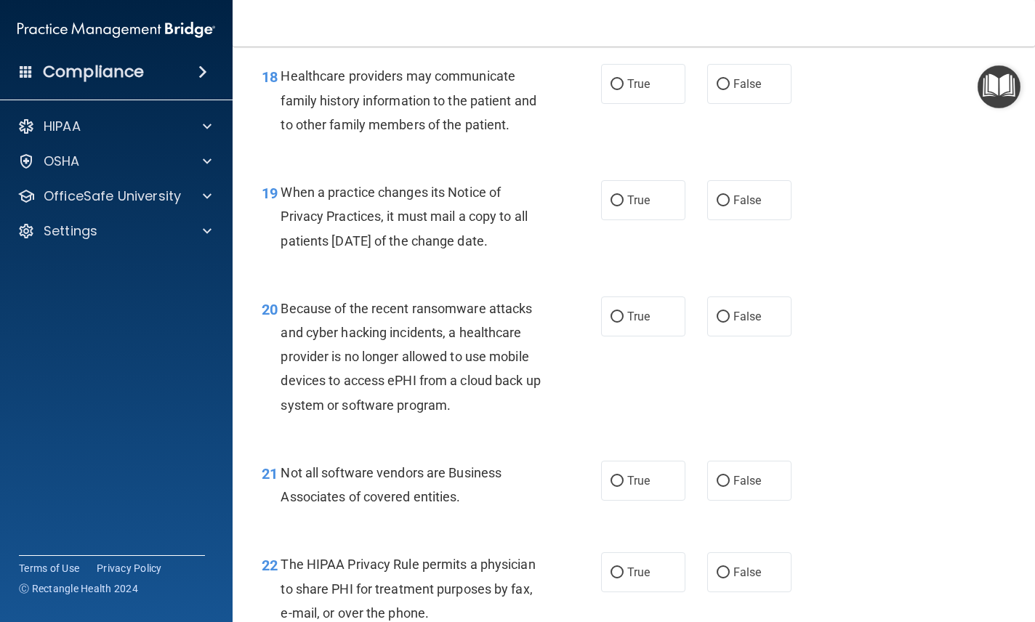
scroll to position [2458, 0]
click at [780, 103] on label "False" at bounding box center [749, 83] width 84 height 40
click at [729, 89] on input "False" at bounding box center [722, 83] width 13 height 11
radio input "true"
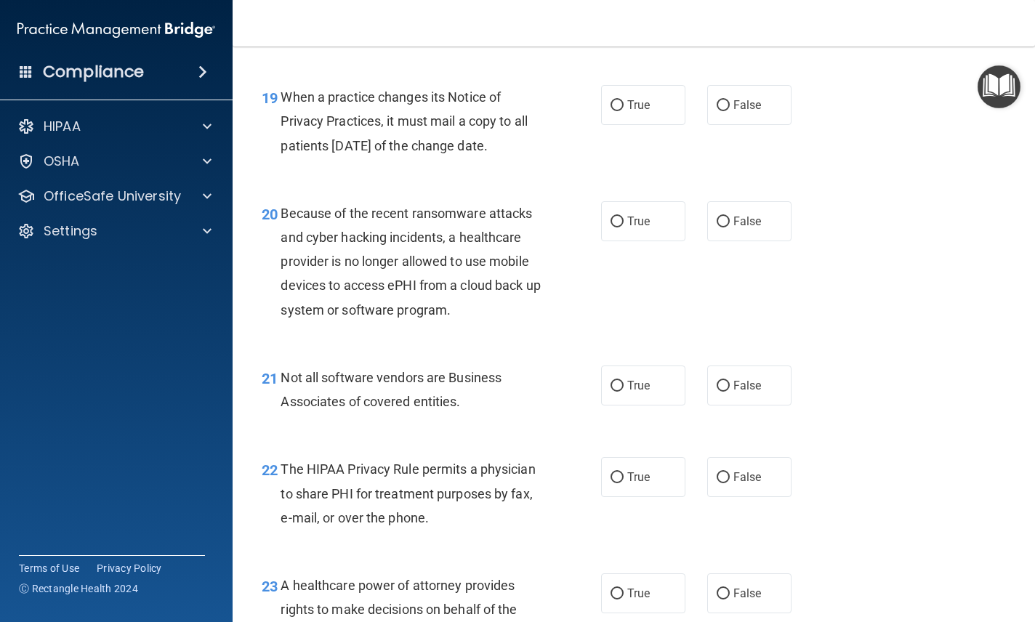
scroll to position [2553, 0]
click at [642, 124] on label "True" at bounding box center [643, 104] width 84 height 40
click at [623, 110] on input "True" at bounding box center [616, 105] width 13 height 11
radio input "true"
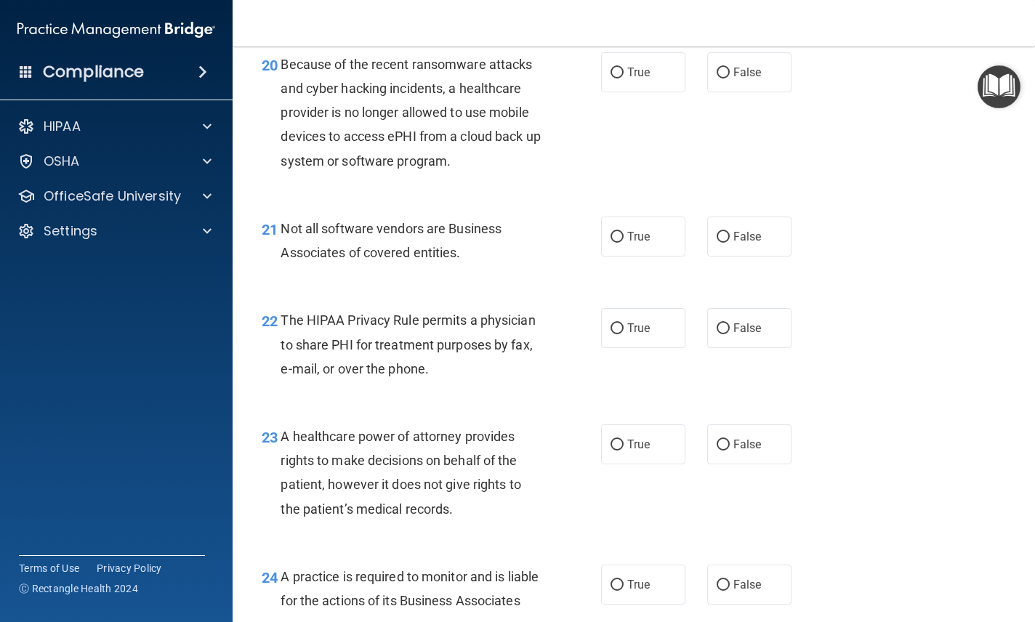
scroll to position [2703, 0]
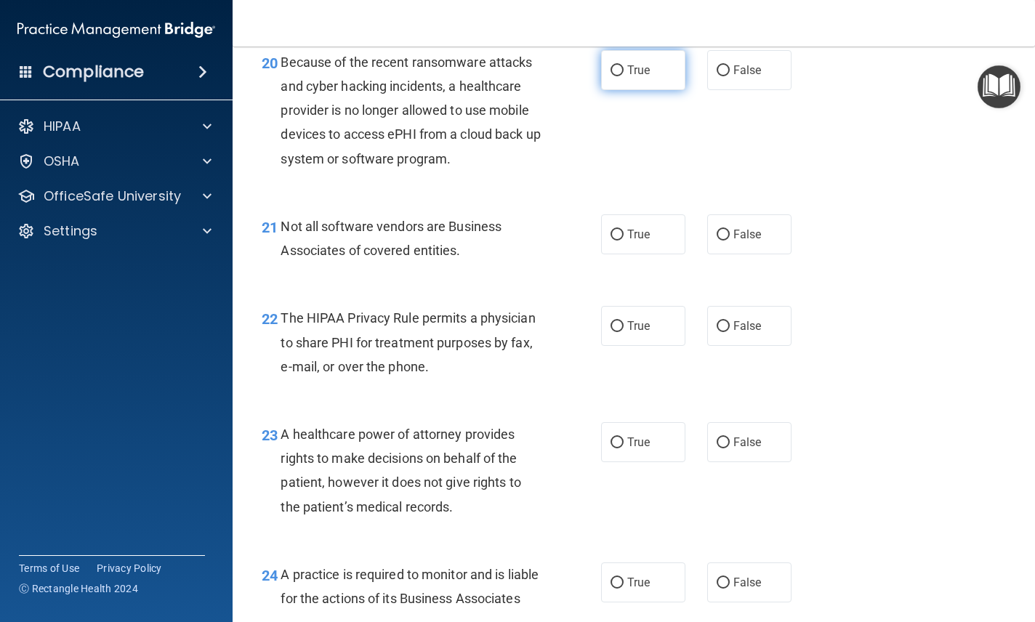
click at [651, 78] on label "True" at bounding box center [643, 70] width 84 height 40
click at [623, 76] on input "True" at bounding box center [616, 70] width 13 height 11
radio input "true"
click at [651, 254] on label "True" at bounding box center [643, 234] width 84 height 40
click at [623, 240] on input "True" at bounding box center [616, 235] width 13 height 11
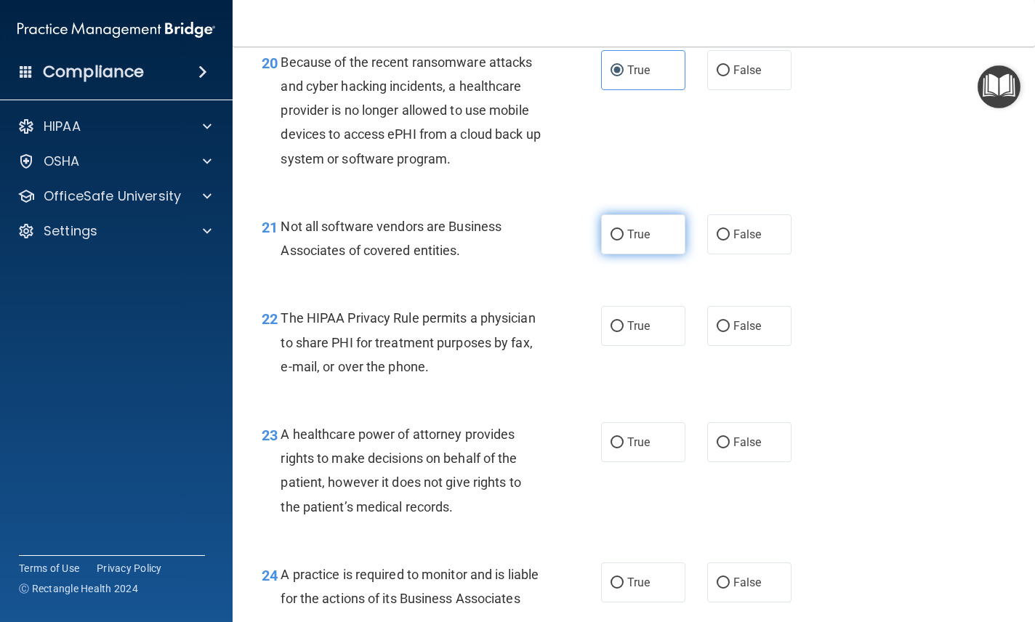
radio input "true"
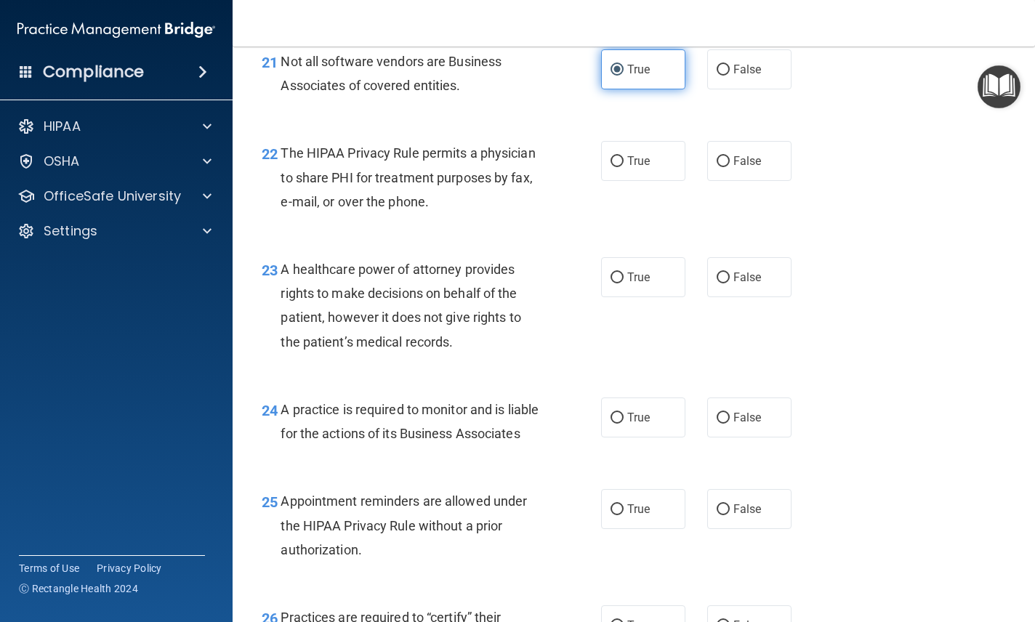
scroll to position [2870, 0]
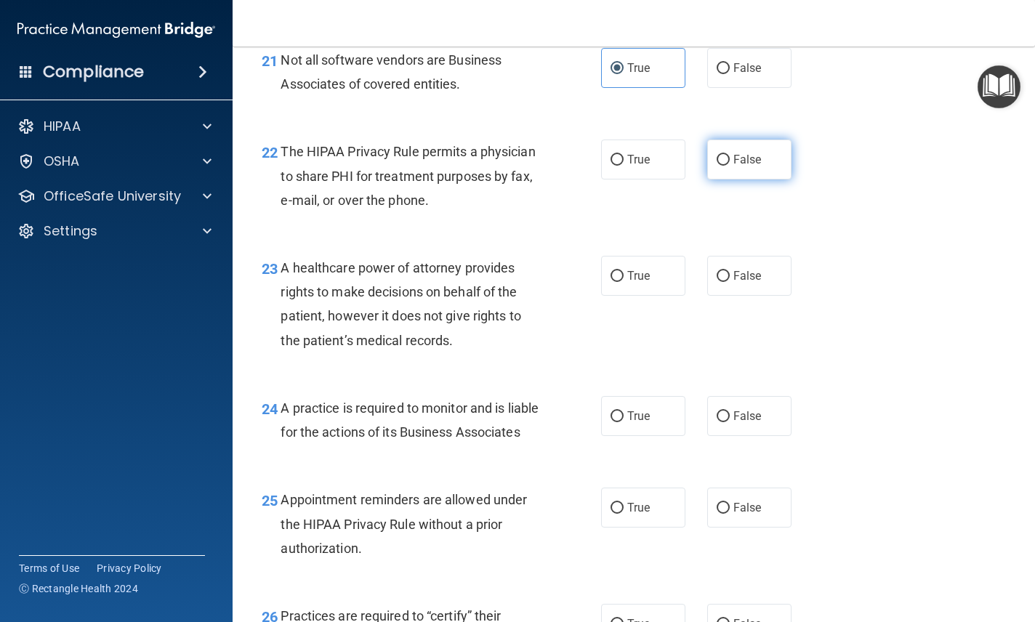
click at [774, 179] on label "False" at bounding box center [749, 159] width 84 height 40
click at [729, 166] on input "False" at bounding box center [722, 160] width 13 height 11
radio input "true"
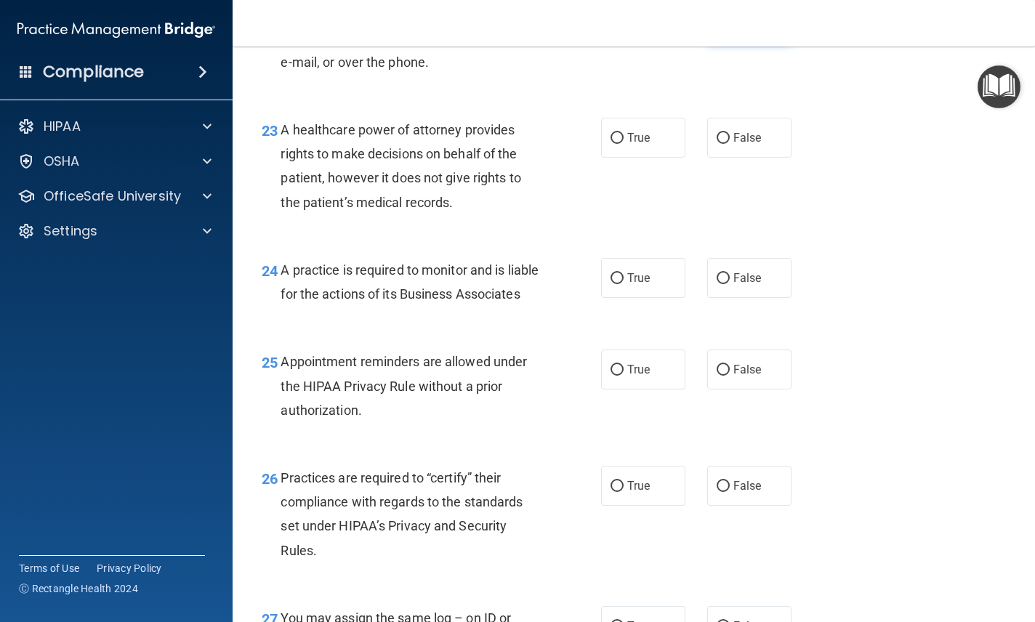
scroll to position [3007, 0]
click at [644, 138] on label "True" at bounding box center [643, 138] width 84 height 40
click at [623, 138] on input "True" at bounding box center [616, 139] width 13 height 11
radio input "true"
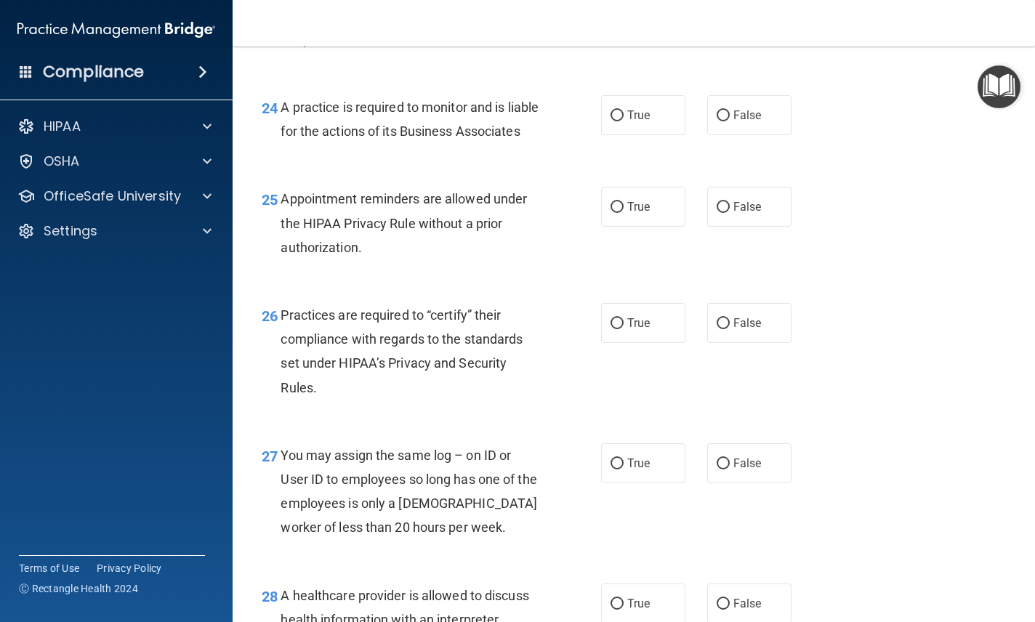
scroll to position [3172, 0]
click at [639, 121] on span "True" at bounding box center [638, 114] width 23 height 14
click at [623, 120] on input "True" at bounding box center [616, 114] width 13 height 11
radio input "true"
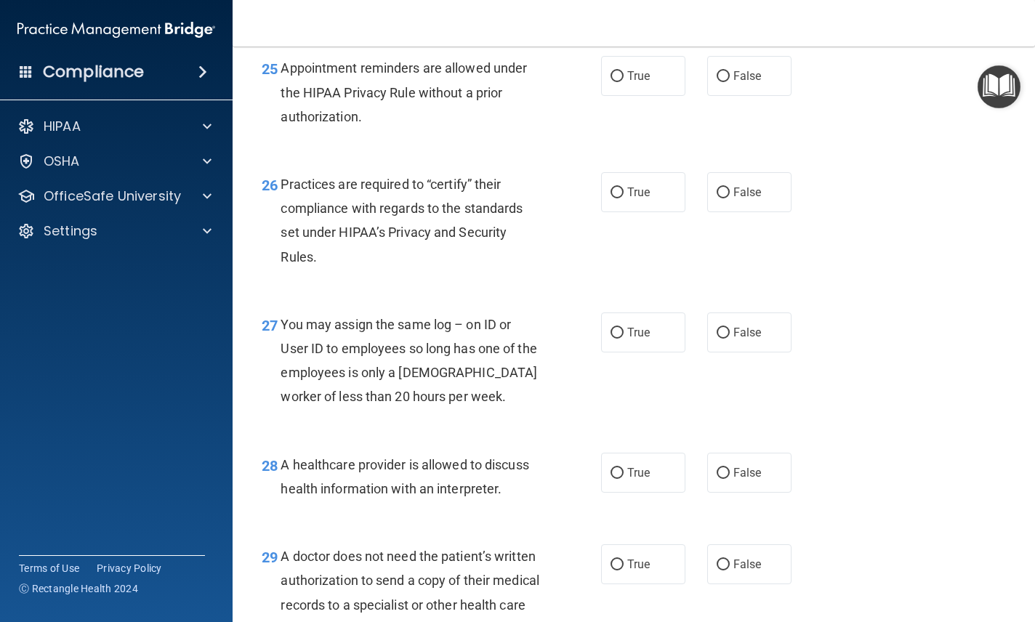
scroll to position [3272, 0]
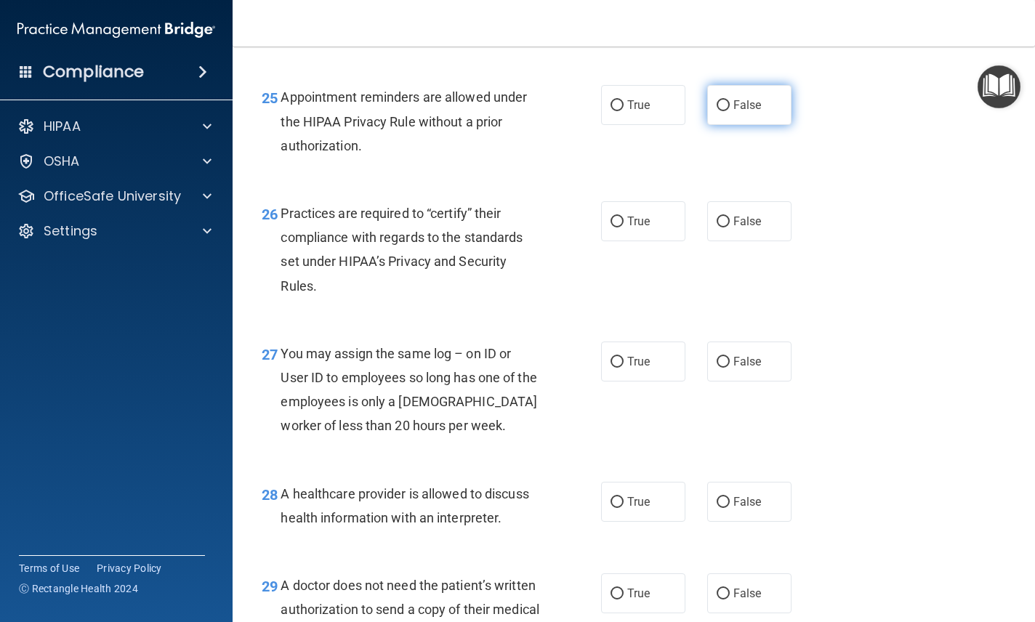
click at [754, 125] on label "False" at bounding box center [749, 105] width 84 height 40
click at [729, 111] on input "False" at bounding box center [722, 105] width 13 height 11
radio input "true"
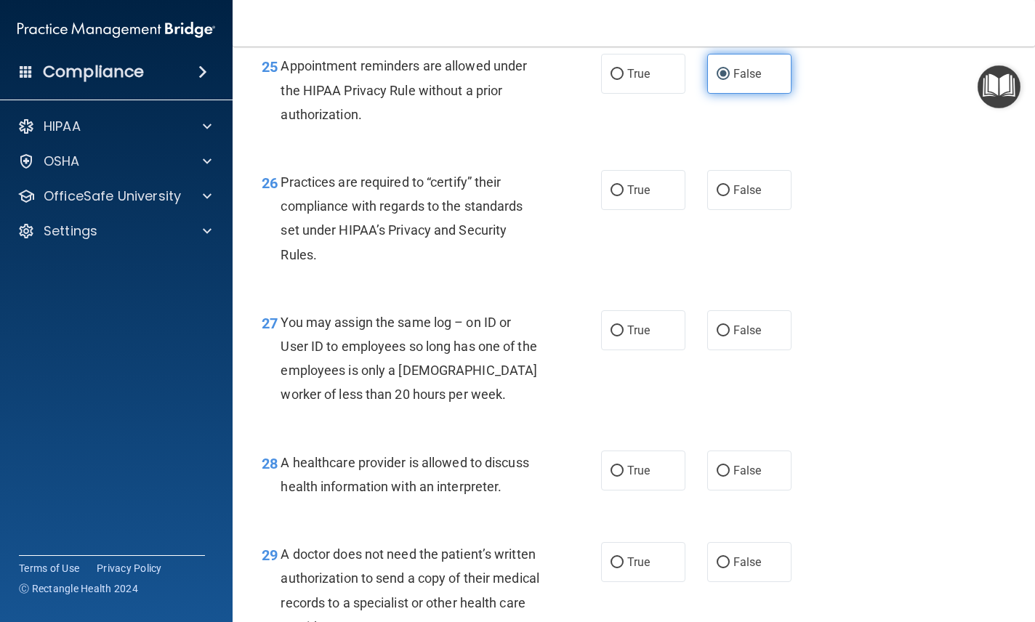
scroll to position [3304, 0]
click at [636, 209] on label "True" at bounding box center [643, 189] width 84 height 40
click at [623, 195] on input "True" at bounding box center [616, 190] width 13 height 11
radio input "true"
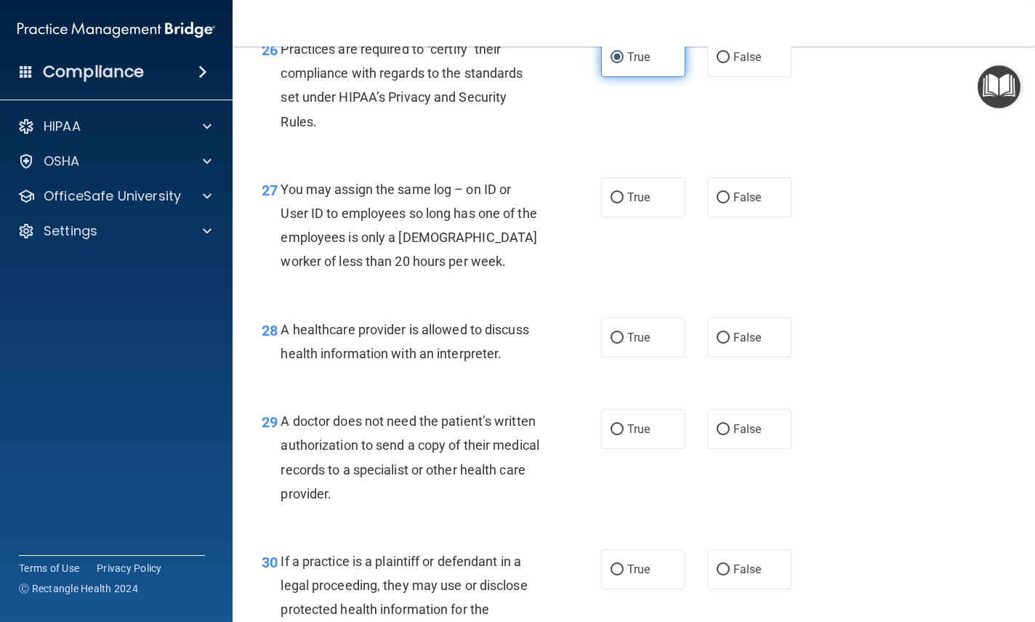
scroll to position [3437, 0]
click at [748, 217] on label "False" at bounding box center [749, 197] width 84 height 40
click at [729, 203] on input "False" at bounding box center [722, 197] width 13 height 11
radio input "true"
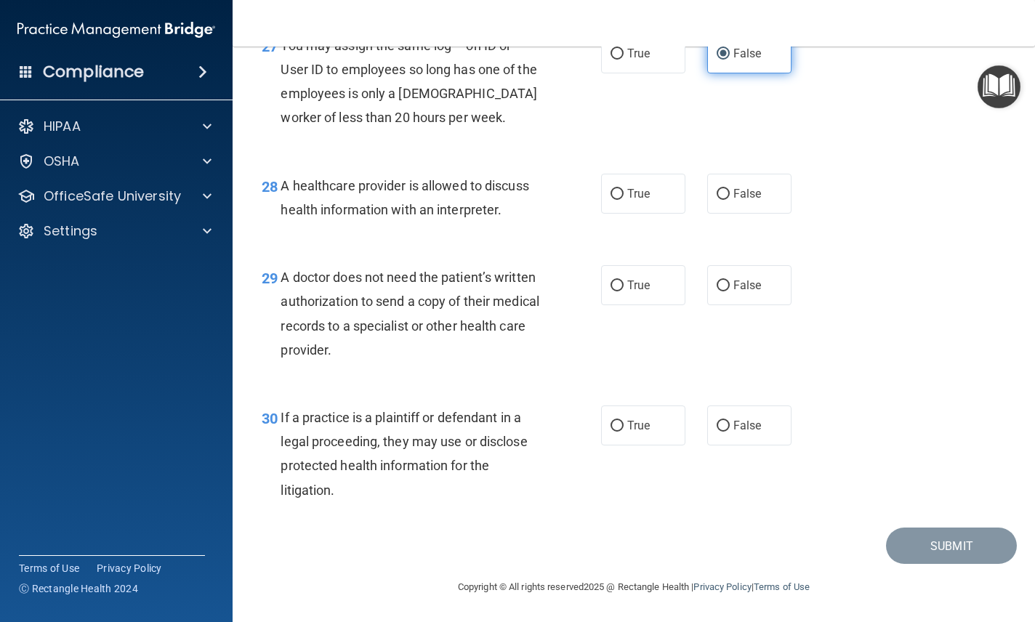
scroll to position [3610, 0]
click at [670, 191] on label "True" at bounding box center [643, 194] width 84 height 40
click at [623, 191] on input "True" at bounding box center [616, 194] width 13 height 11
radio input "true"
click at [761, 295] on label "False" at bounding box center [749, 285] width 84 height 40
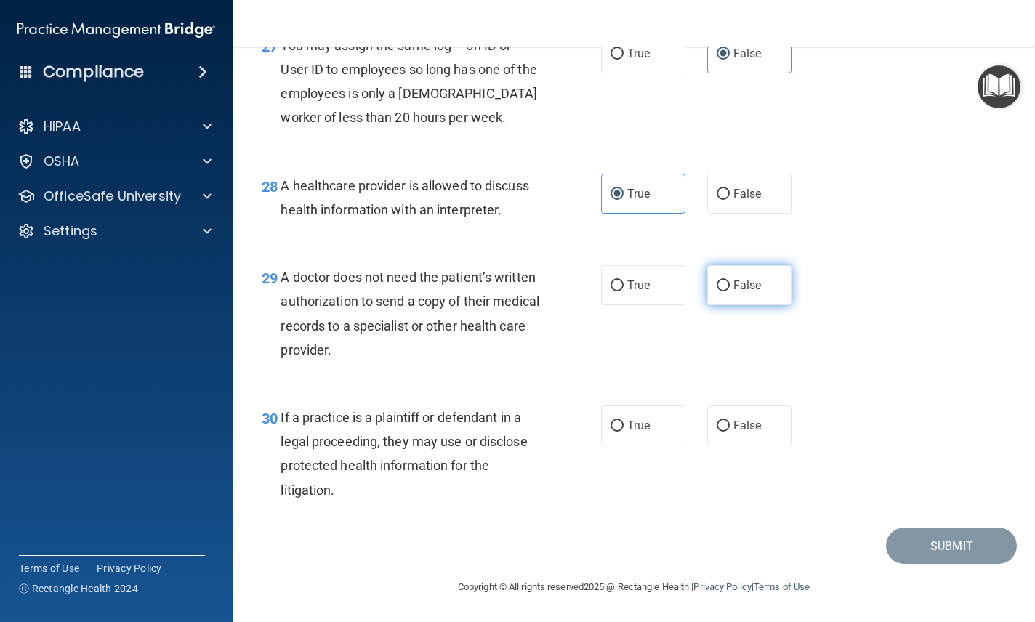
click at [729, 291] on input "False" at bounding box center [722, 285] width 13 height 11
radio input "true"
click at [657, 418] on label "True" at bounding box center [643, 425] width 84 height 40
click at [623, 421] on input "True" at bounding box center [616, 426] width 13 height 11
radio input "true"
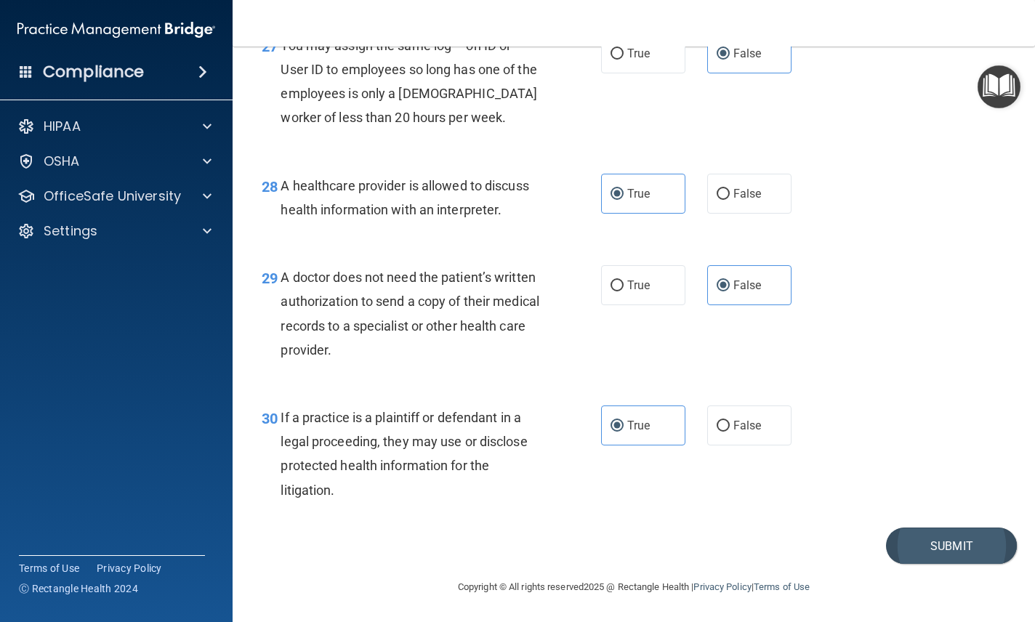
click at [960, 543] on button "Submit" at bounding box center [951, 545] width 131 height 37
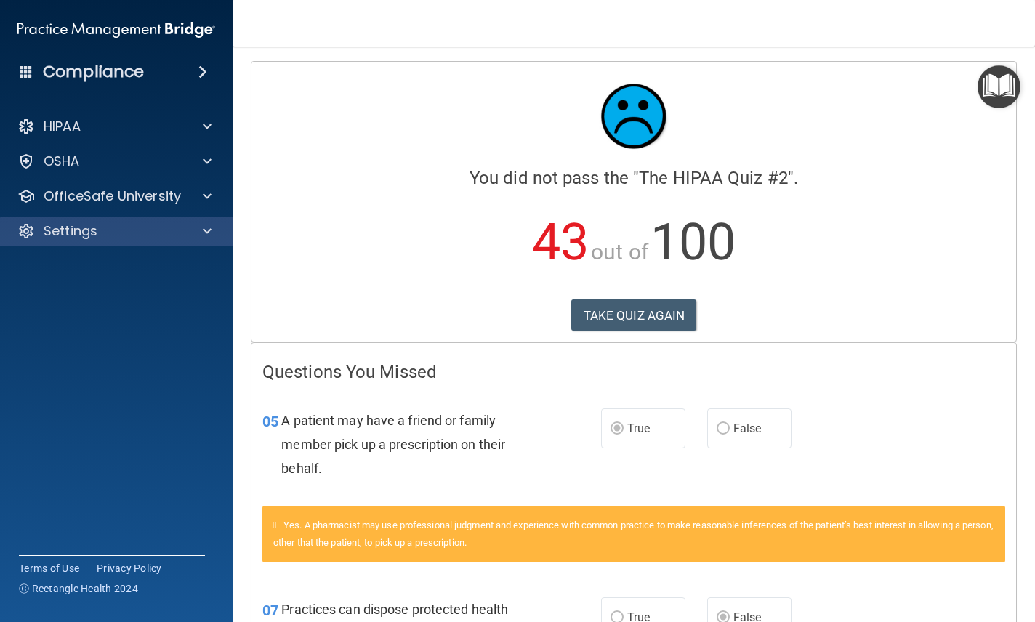
click at [193, 237] on div at bounding box center [205, 230] width 36 height 17
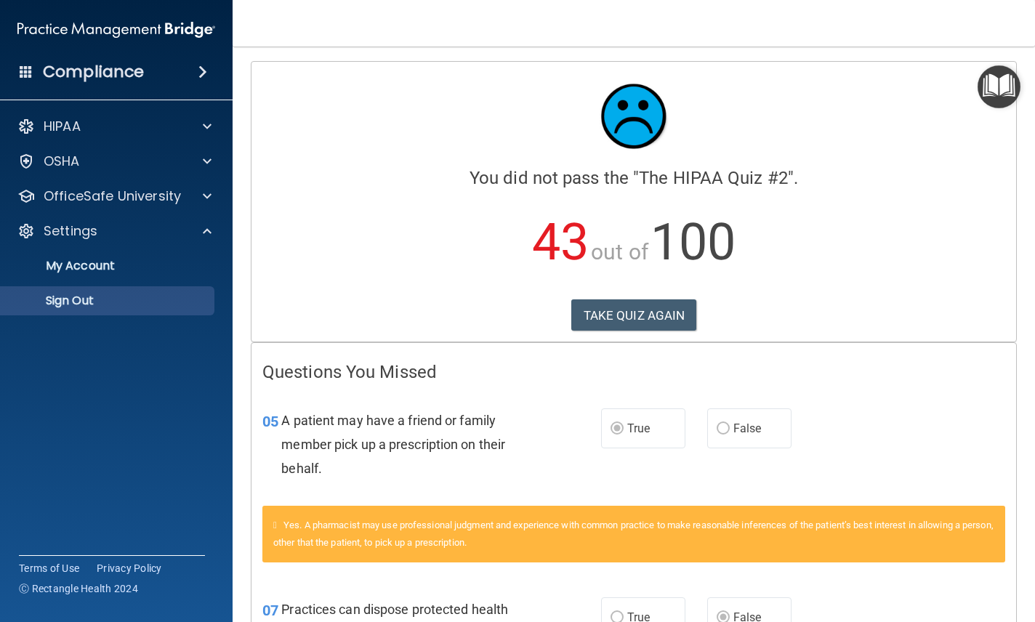
click at [110, 303] on p "Sign Out" at bounding box center [108, 301] width 198 height 15
